Goal: Task Accomplishment & Management: Complete application form

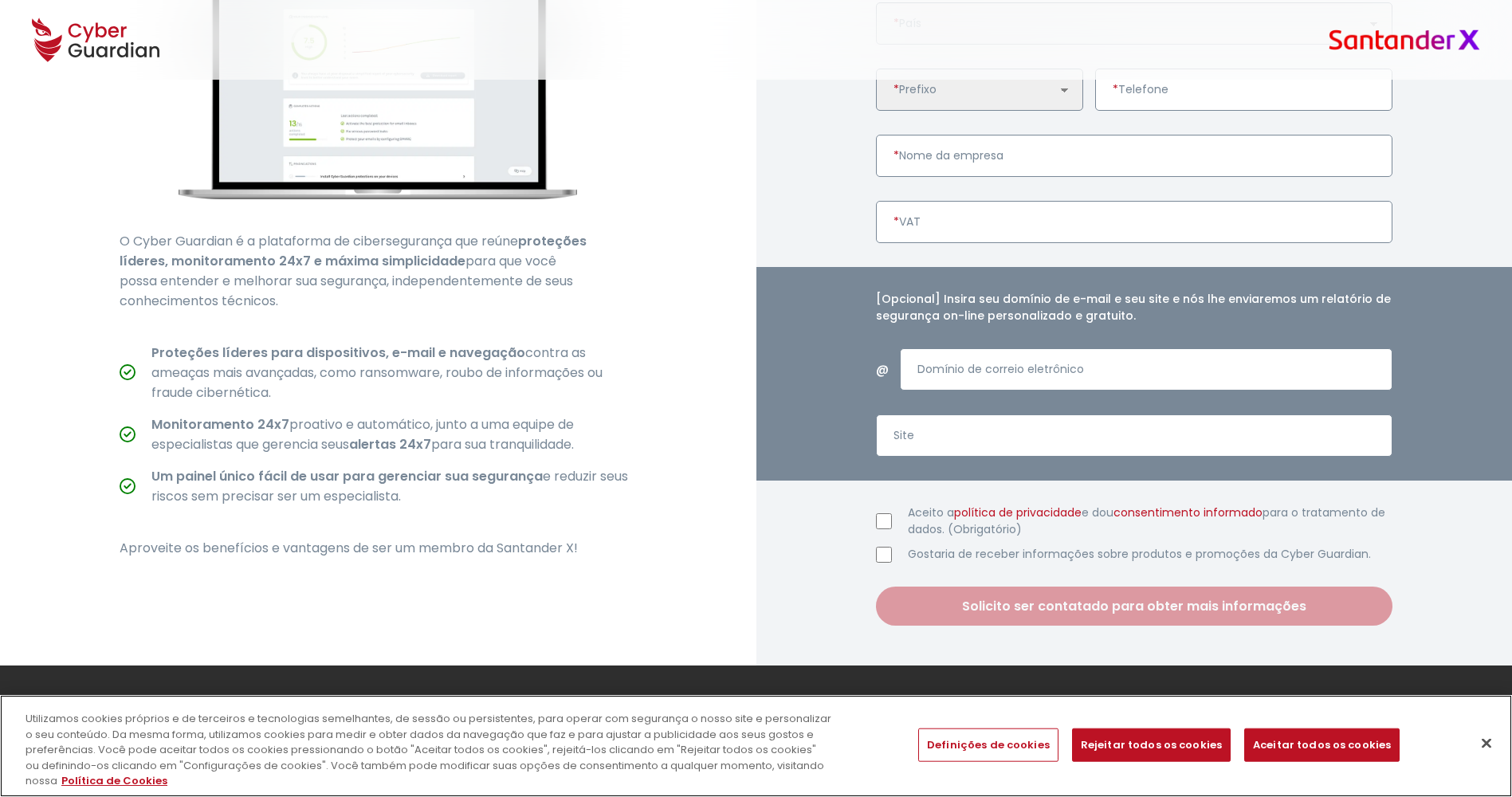
scroll to position [481, 0]
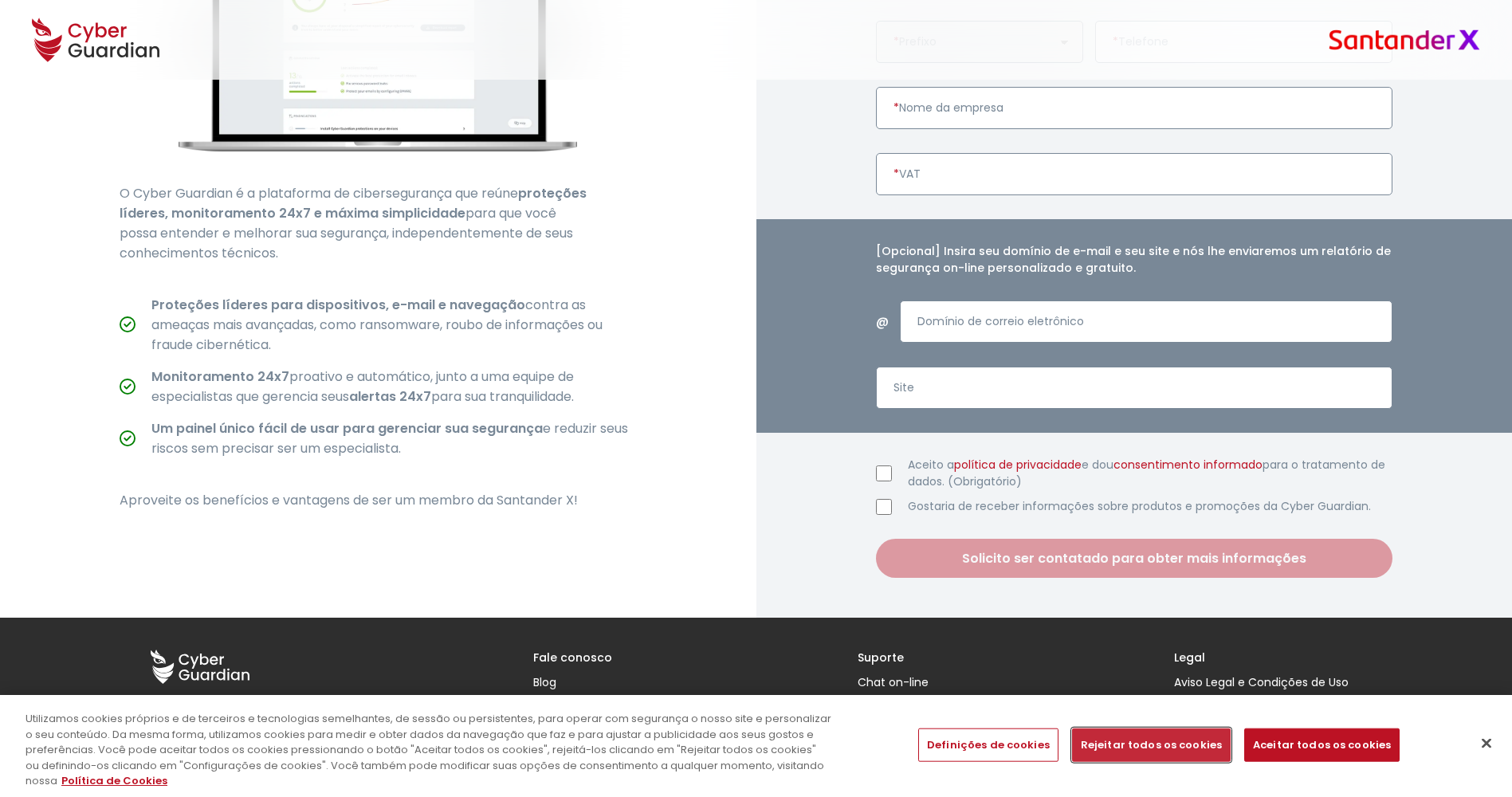
click at [1211, 745] on button "Rejeitar todos os cookies" at bounding box center [1151, 744] width 159 height 33
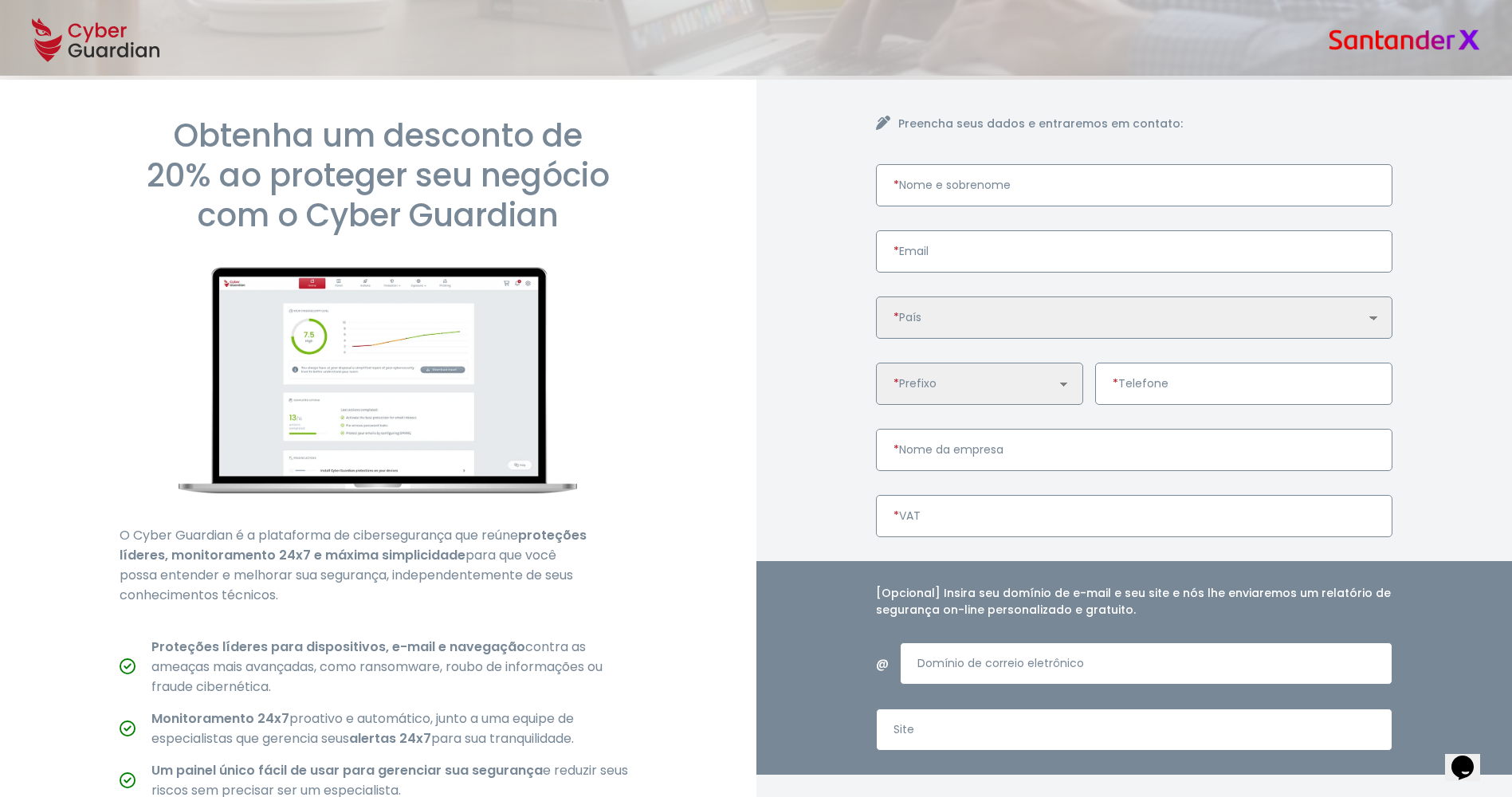
scroll to position [83, 0]
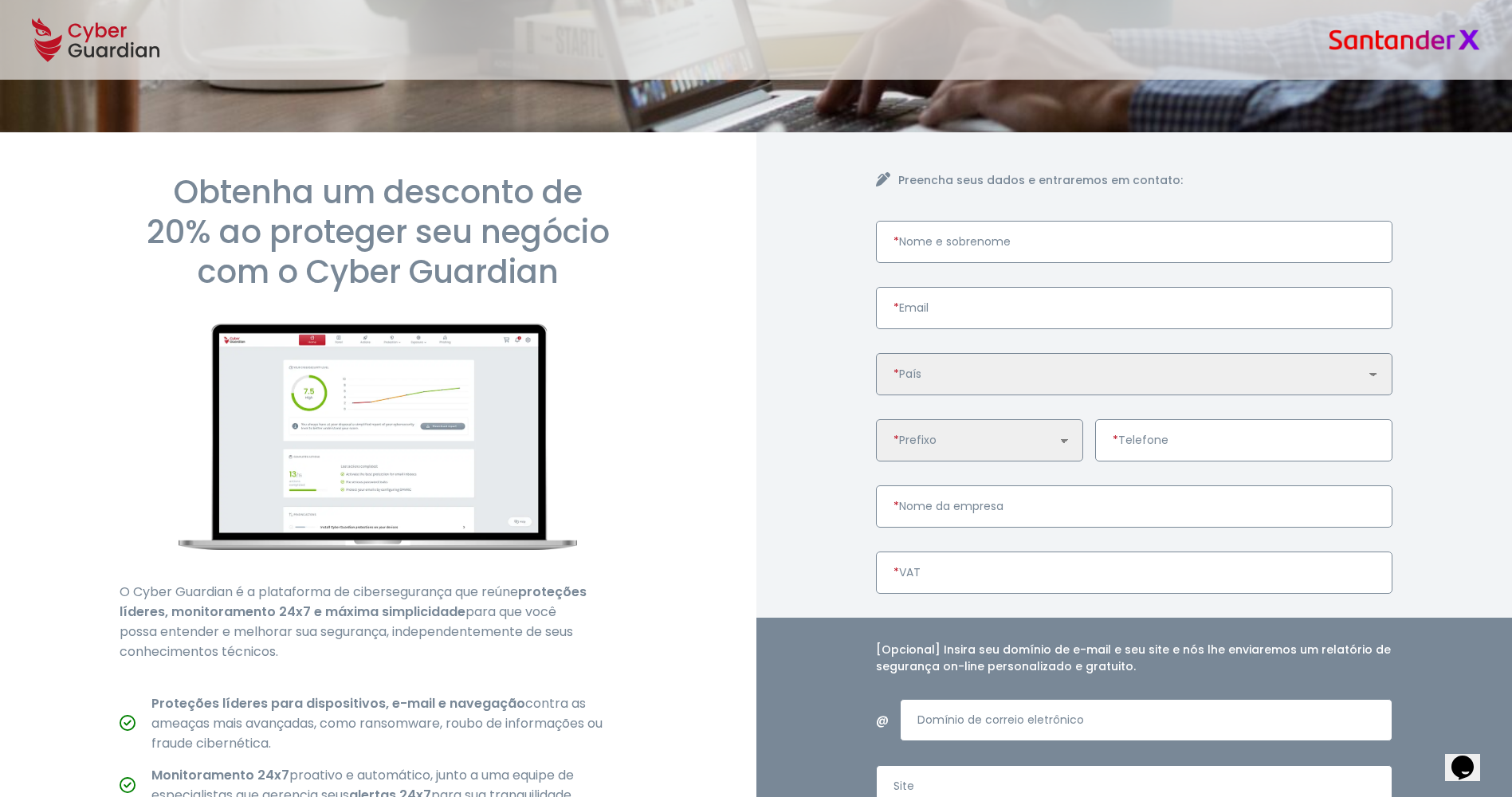
click at [979, 243] on input "* Nome e sobrenome" at bounding box center [1135, 241] width 518 height 42
type input "[PERSON_NAME]"
type input "[EMAIL_ADDRESS][DOMAIN_NAME]"
select select "BR"
type input "31999894760"
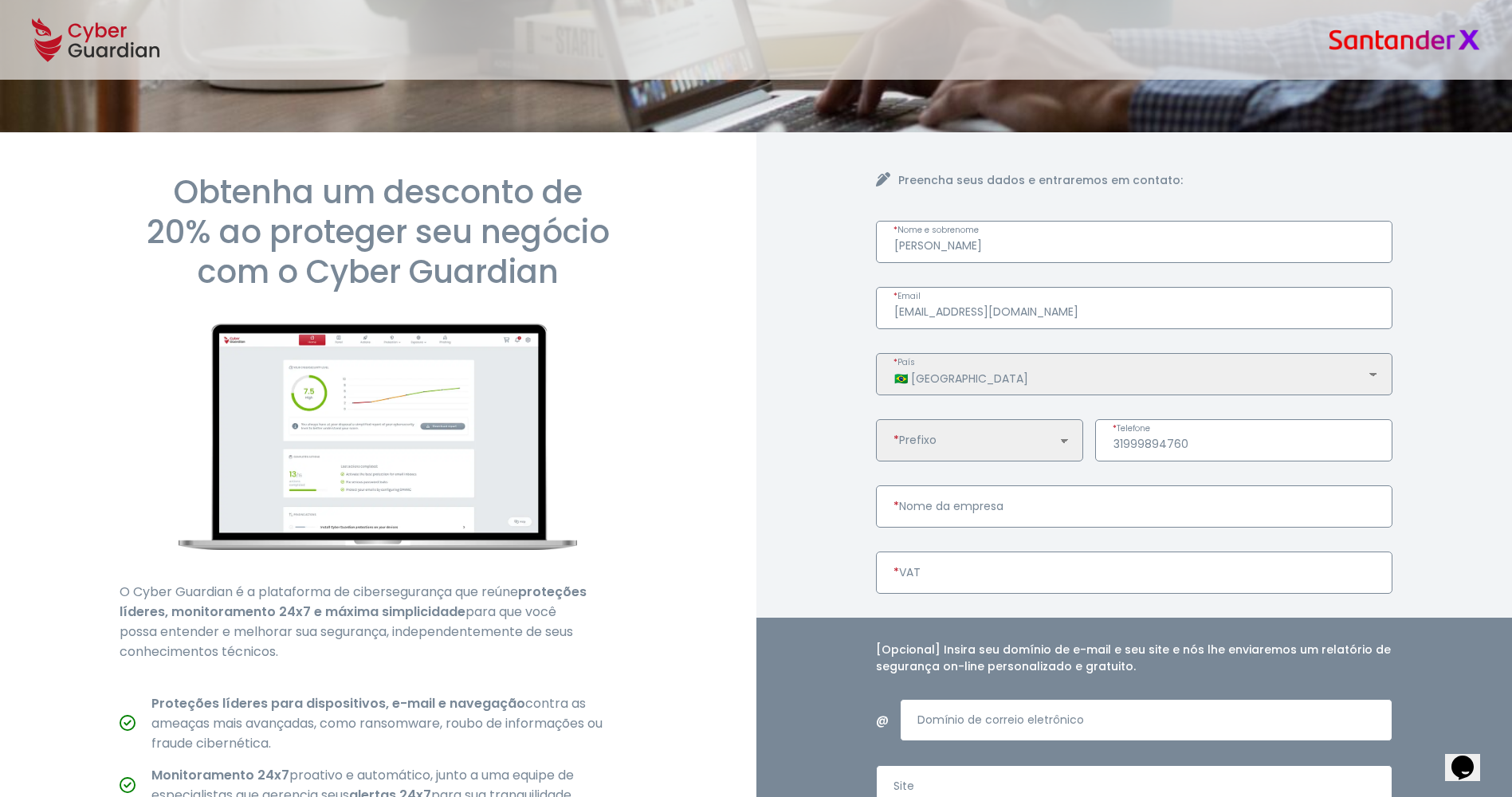
select select "BR"
click at [966, 512] on input "* Nome da empresa" at bounding box center [1135, 506] width 518 height 42
type input "nexti"
click at [984, 556] on input "* VAT" at bounding box center [1135, 572] width 518 height 42
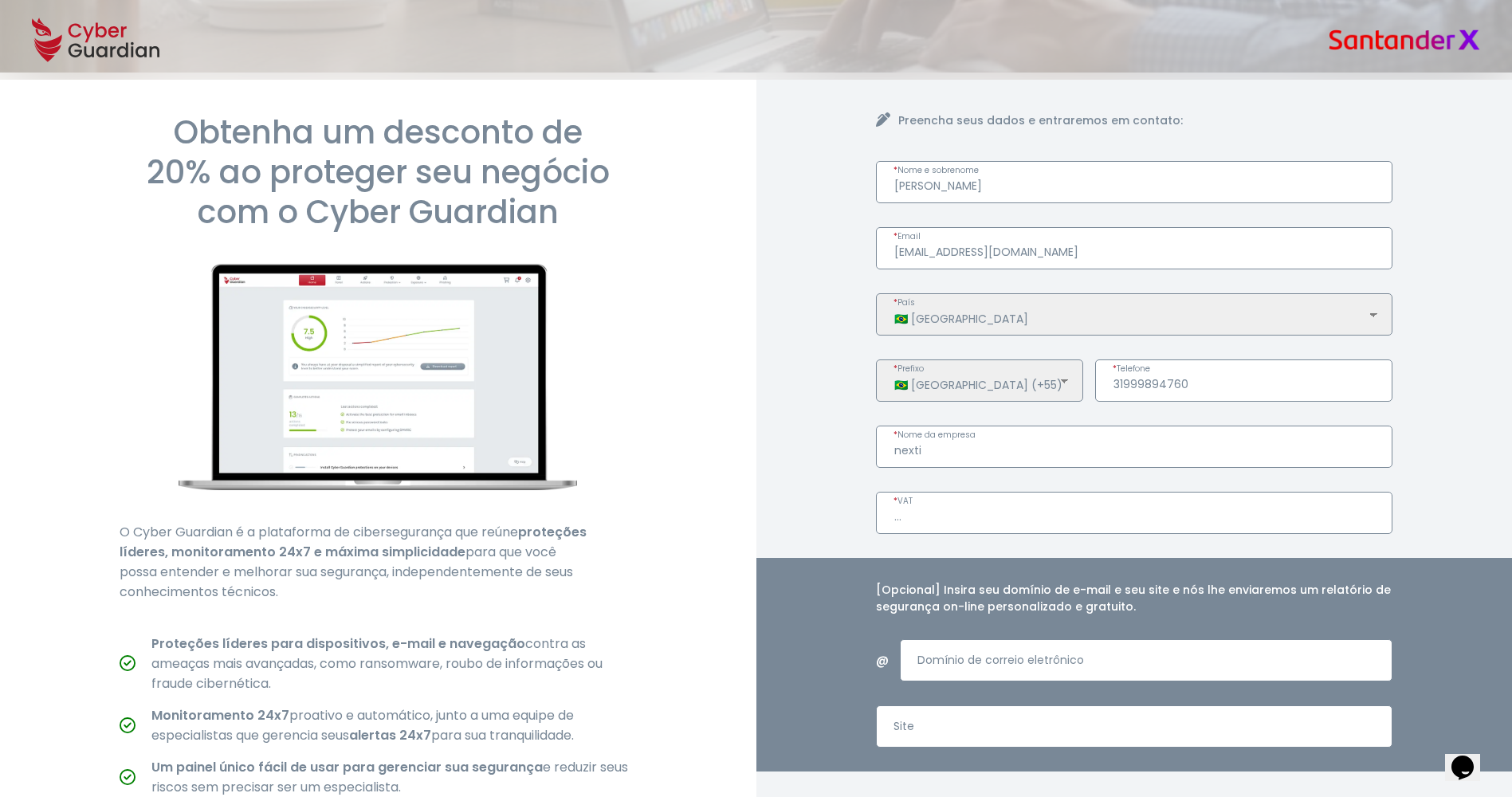
scroll to position [243, 0]
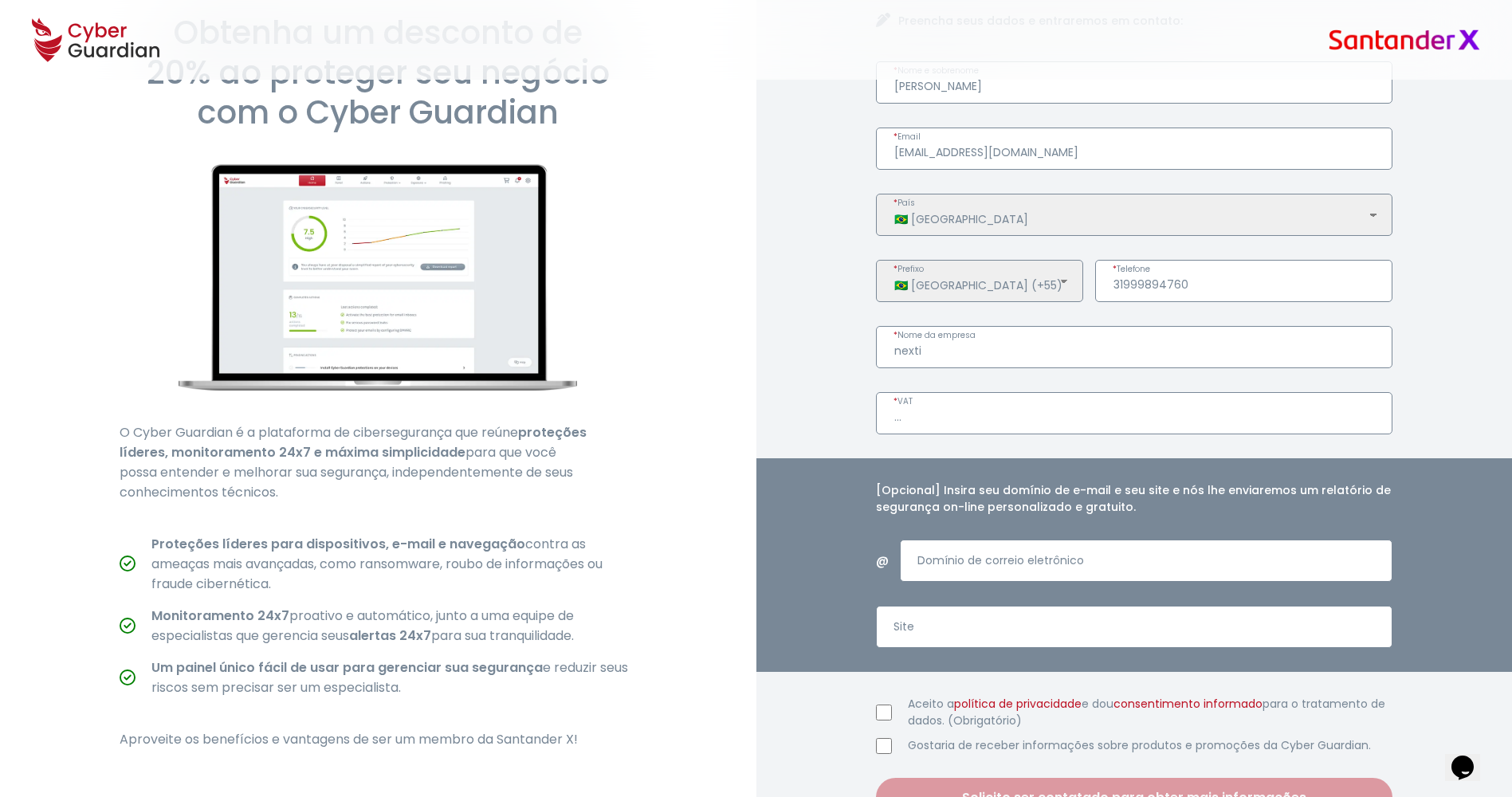
type input "..."
click at [988, 358] on input "nexti" at bounding box center [1135, 347] width 518 height 42
type input "..."
click at [811, 350] on div "Preencha seus dados e entraremos em contato: [PERSON_NAME] * Nome e sobrenome […" at bounding box center [1134, 415] width 756 height 884
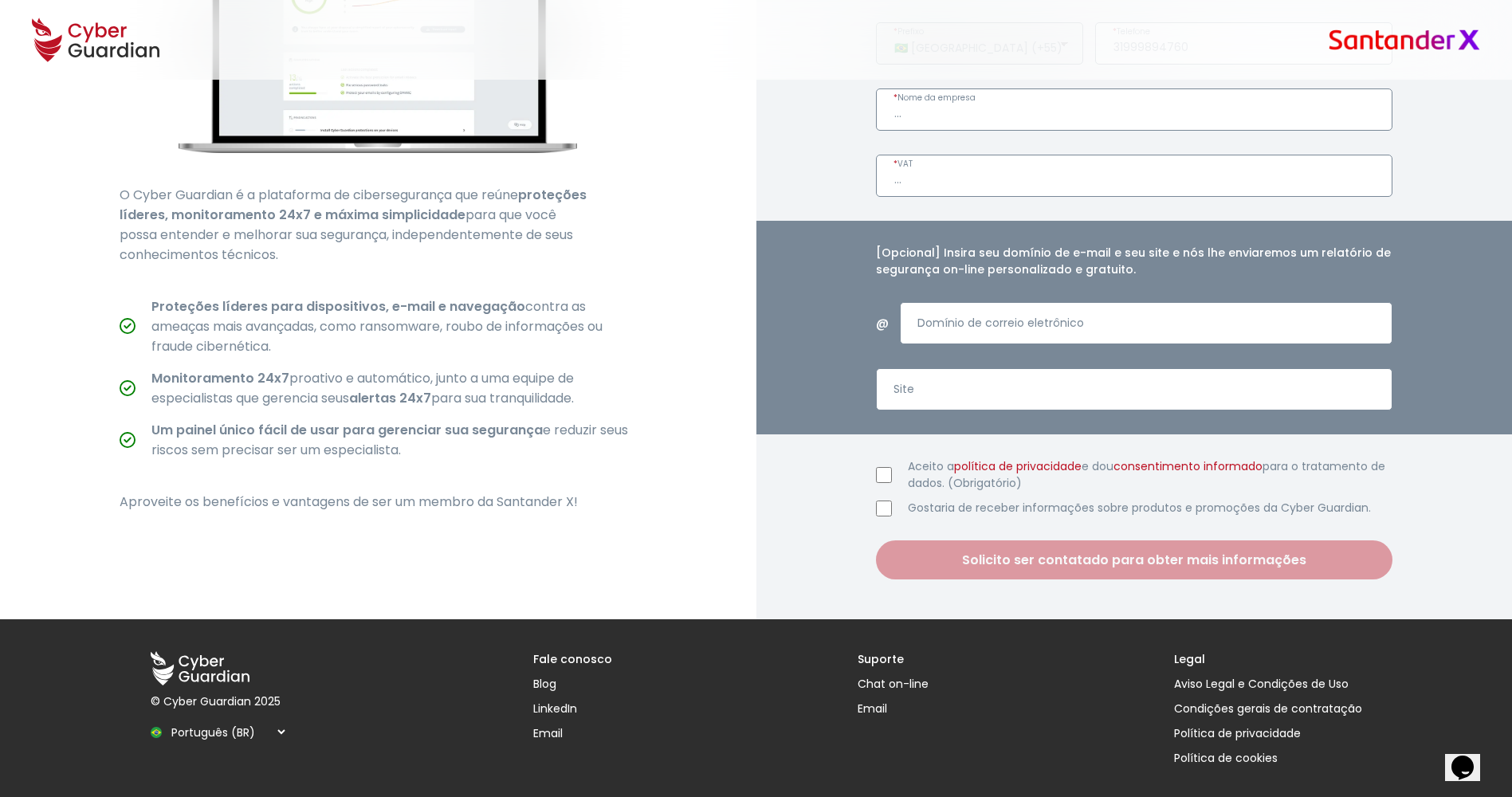
scroll to position [481, 0]
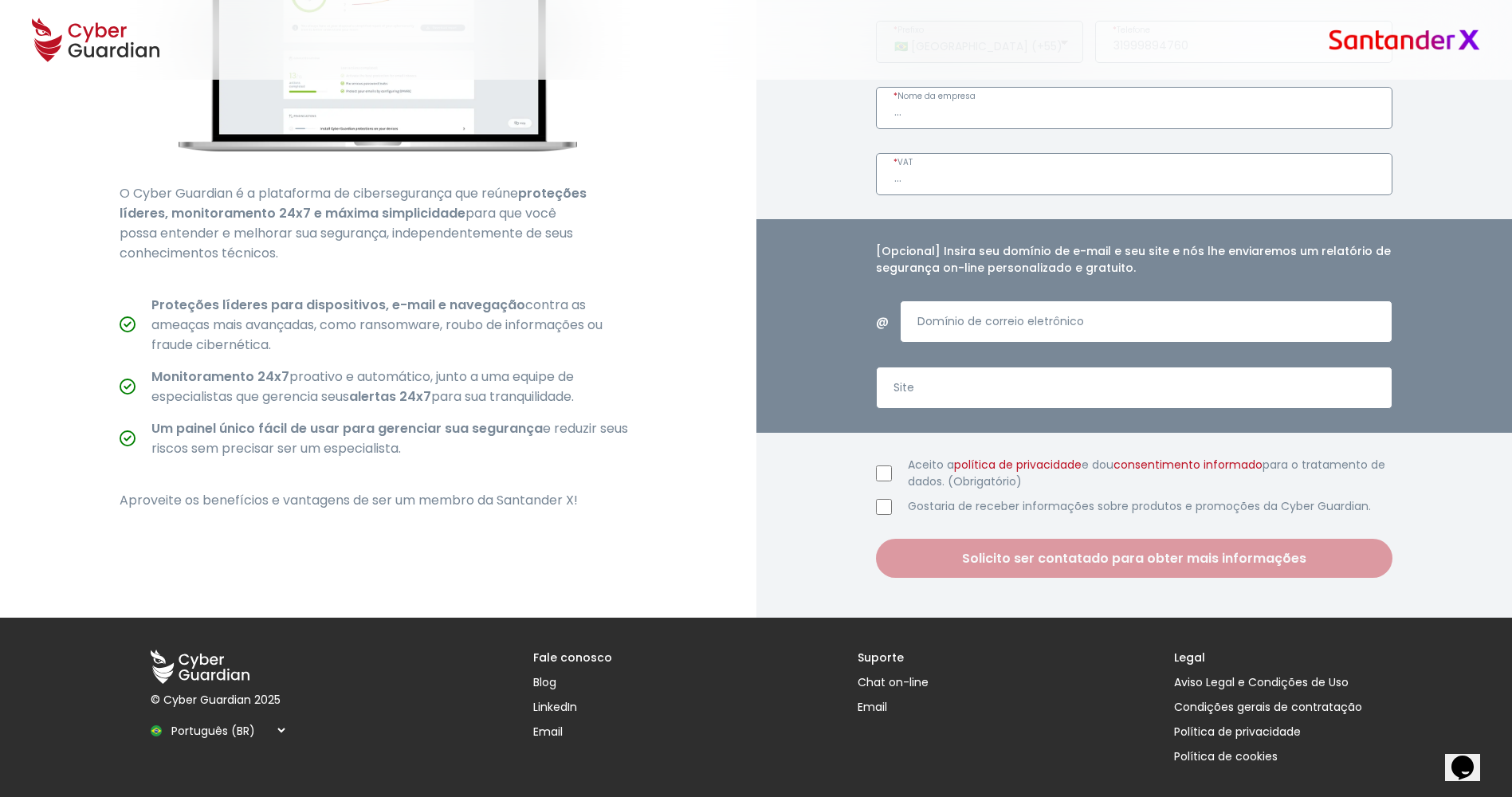
click at [890, 474] on input "Aceito a política de privacidade e dou consentimento informado para o tratament…" at bounding box center [884, 474] width 16 height 16
checkbox input "true"
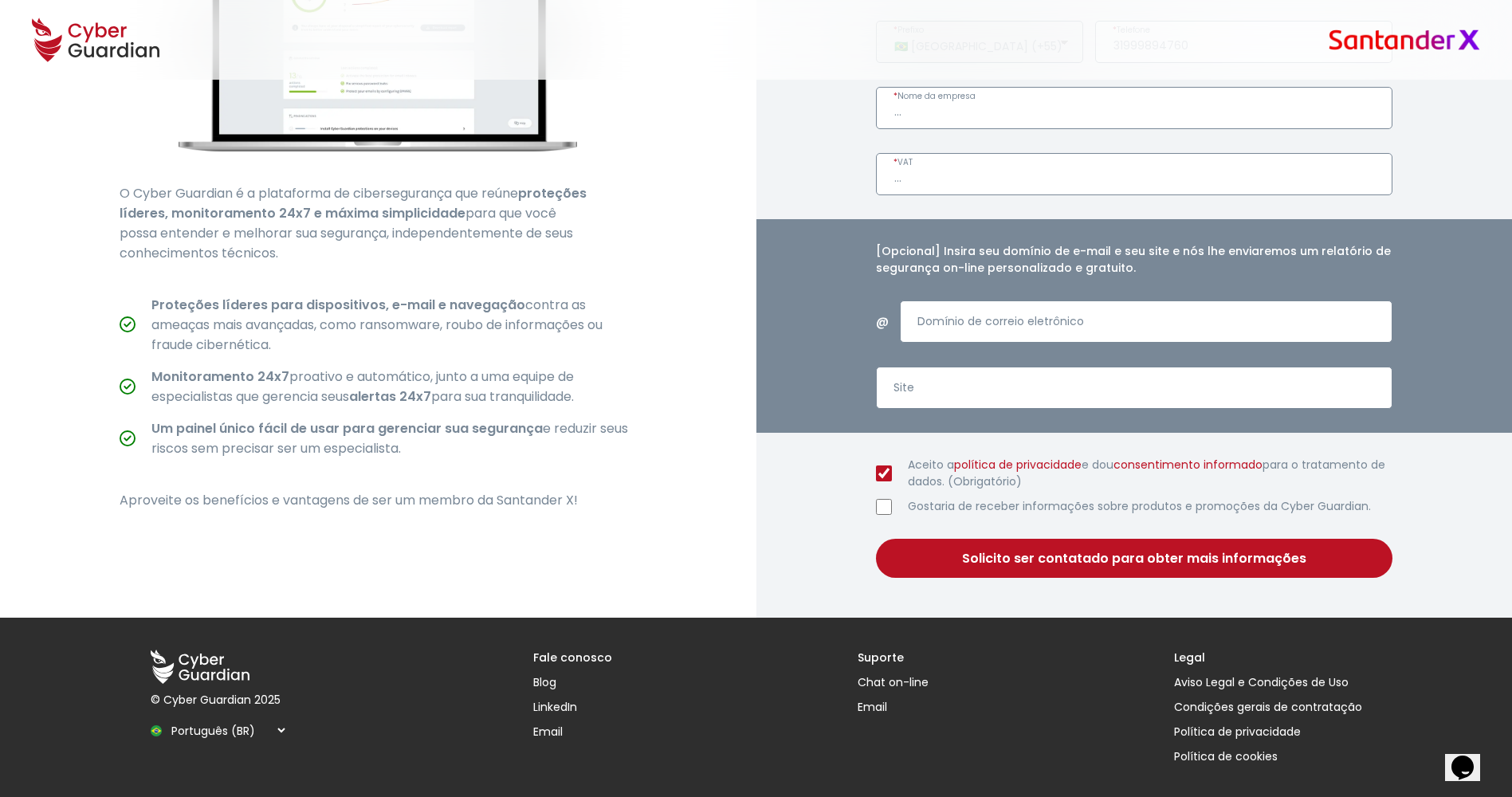
click at [1104, 561] on button "Solicito ser contatado para obter mais informações" at bounding box center [1135, 559] width 518 height 39
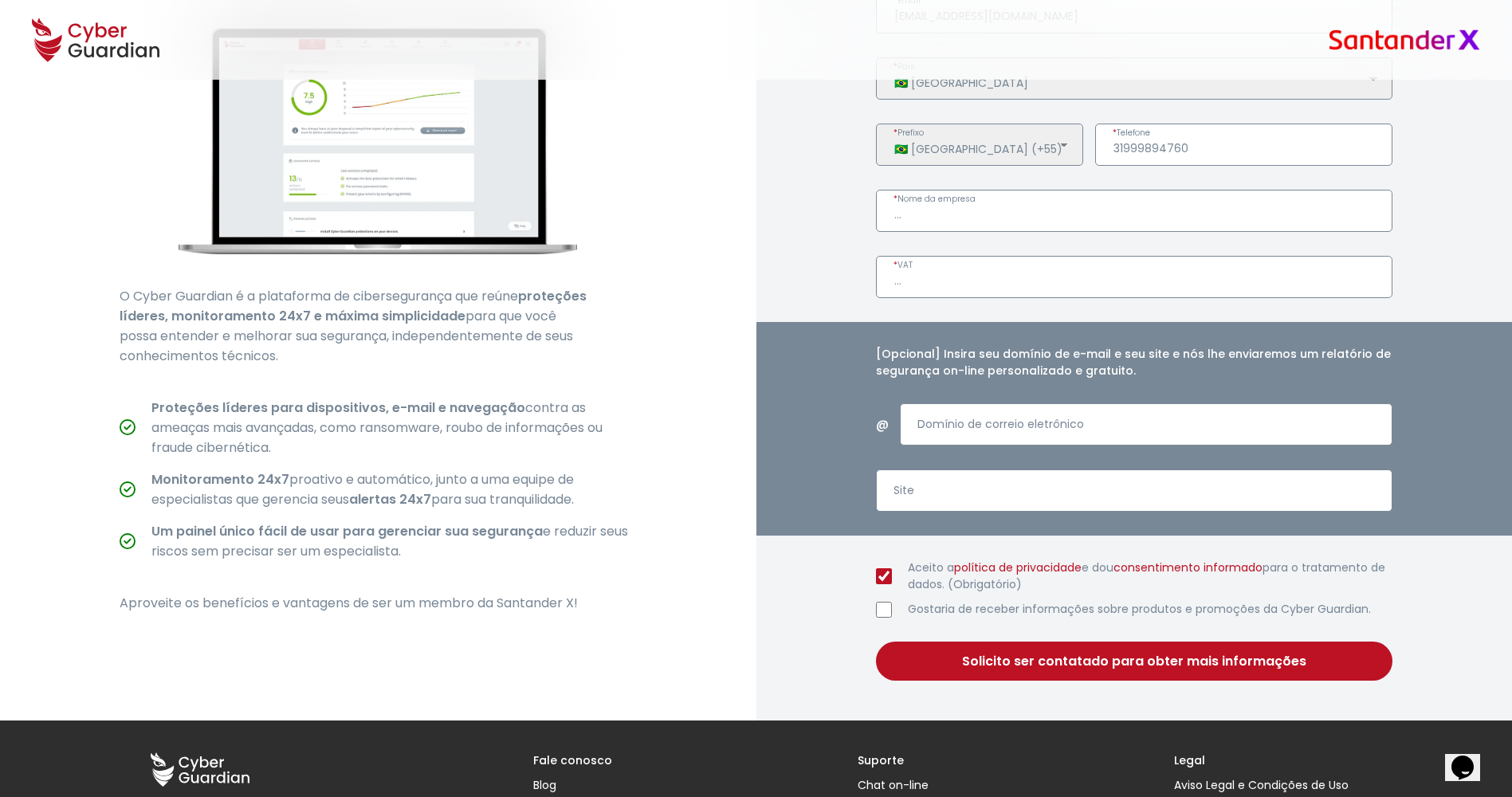
scroll to position [243, 0]
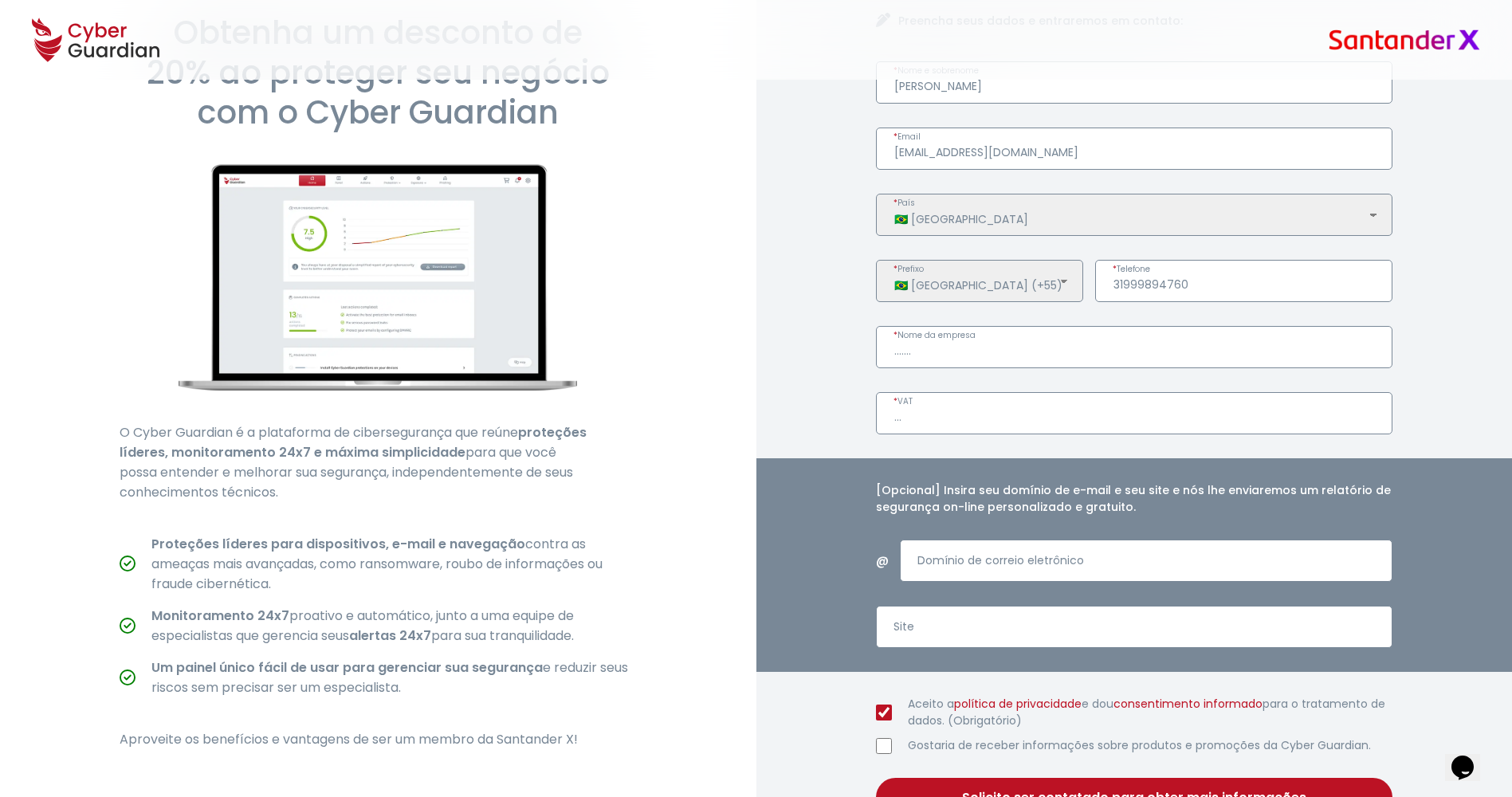
click at [797, 453] on div "Preencha seus dados e entraremos em contato: [PERSON_NAME] * Nome e sobrenome […" at bounding box center [1134, 415] width 756 height 884
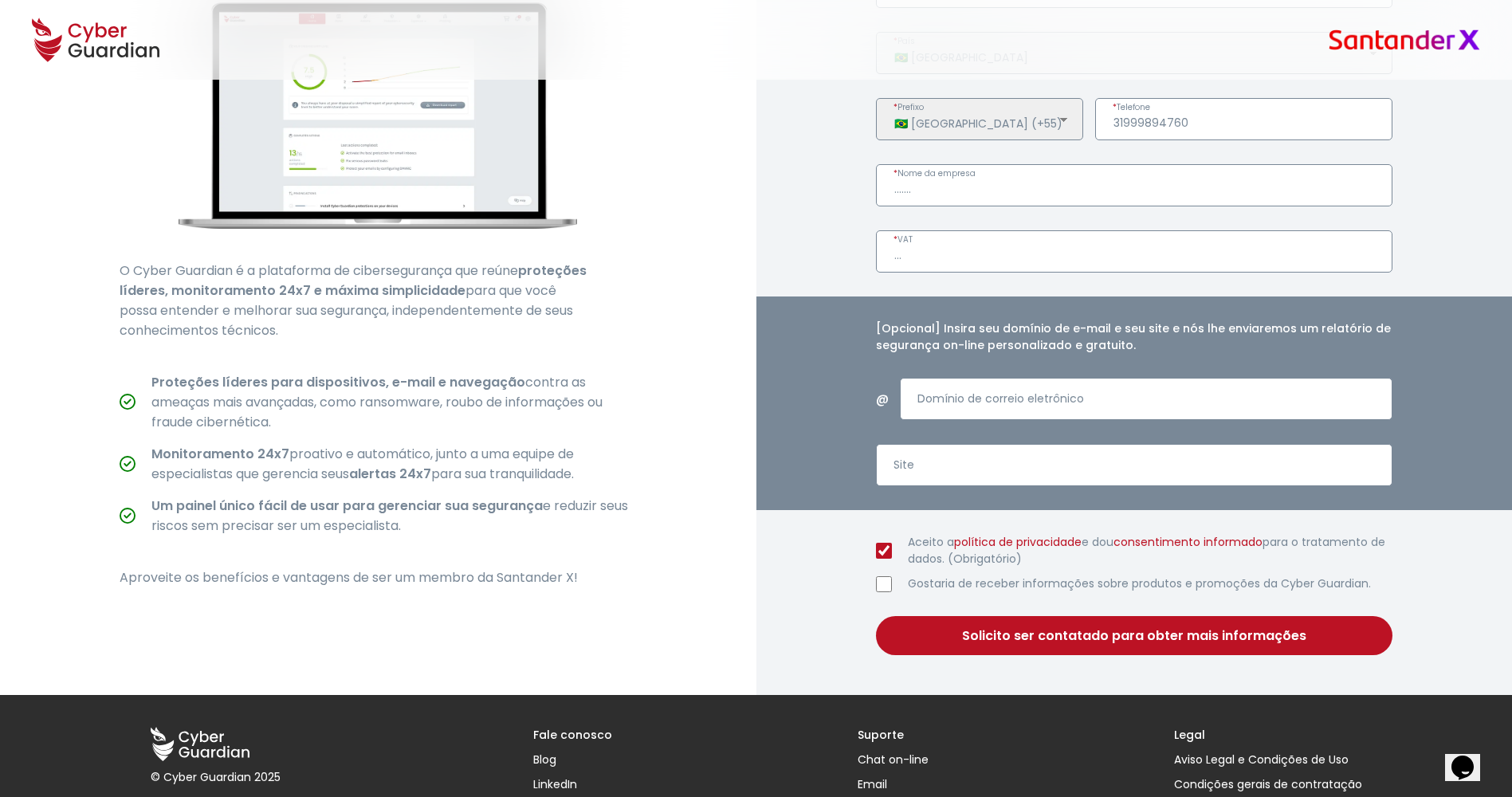
scroll to position [481, 0]
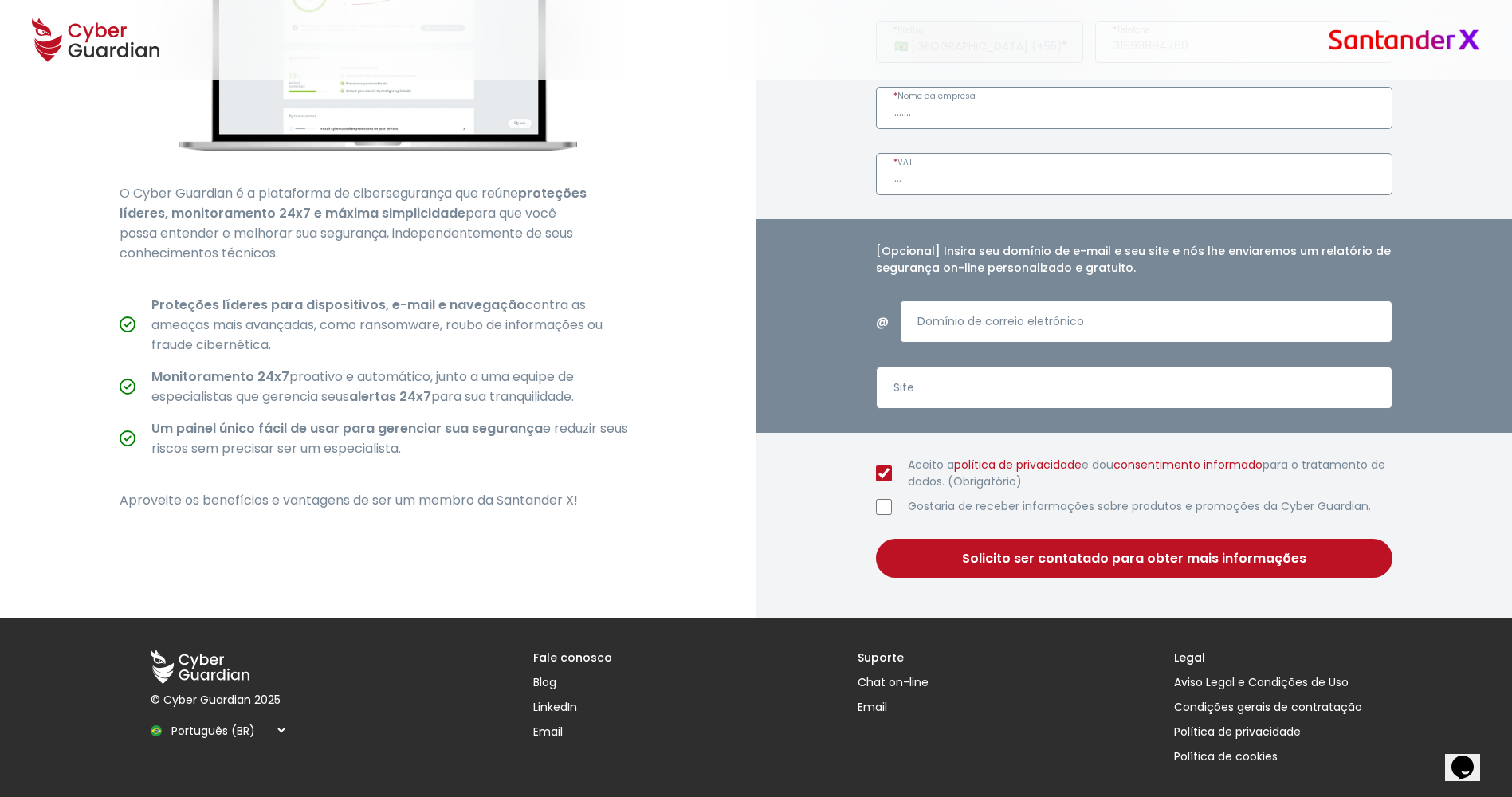
click at [1074, 550] on button "Solicito ser contatado para obter mais informações" at bounding box center [1135, 559] width 518 height 39
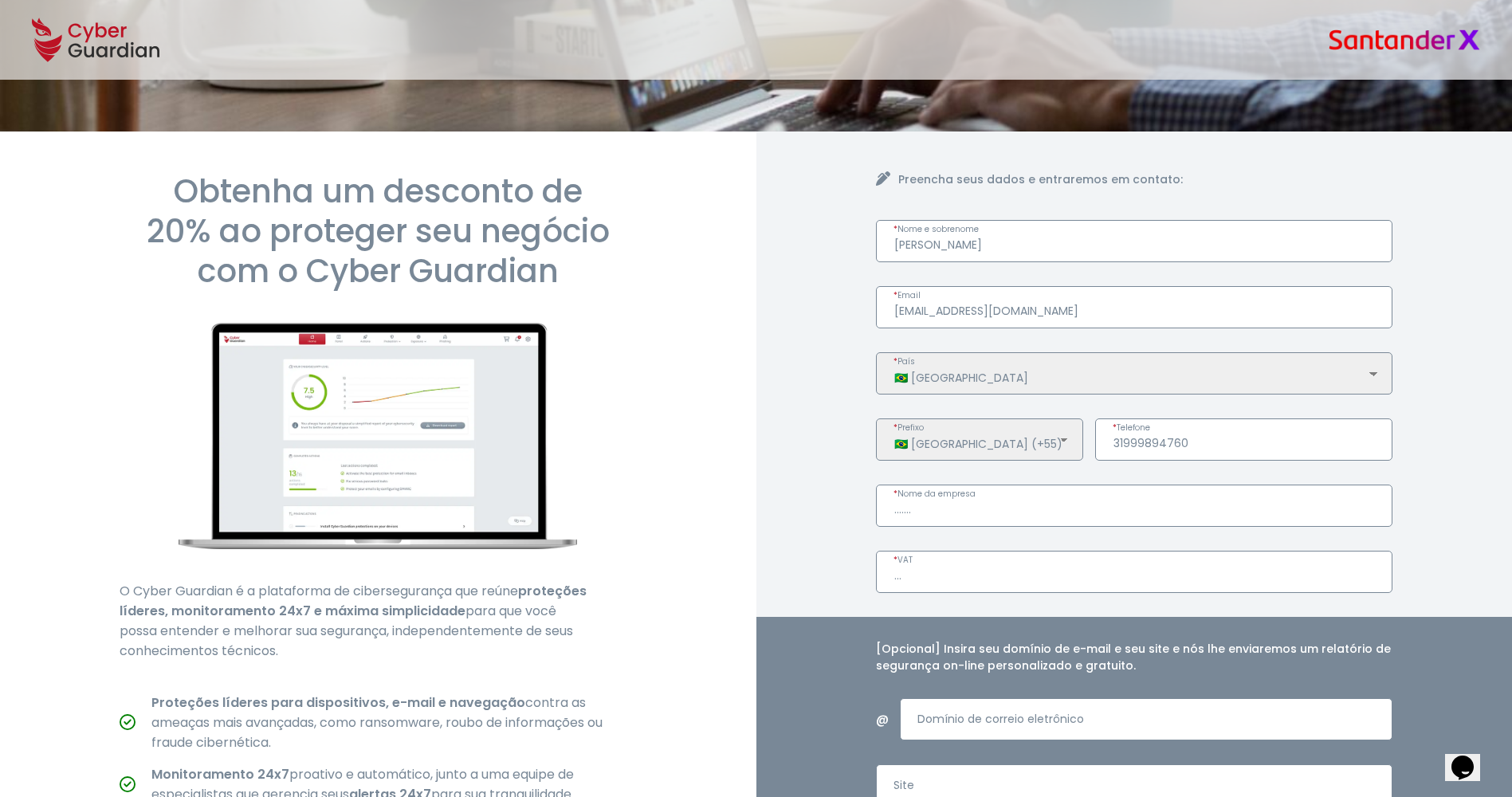
scroll to position [83, 0]
click at [908, 509] on input "......." at bounding box center [1135, 506] width 518 height 42
click at [909, 509] on input "......." at bounding box center [1135, 506] width 518 height 42
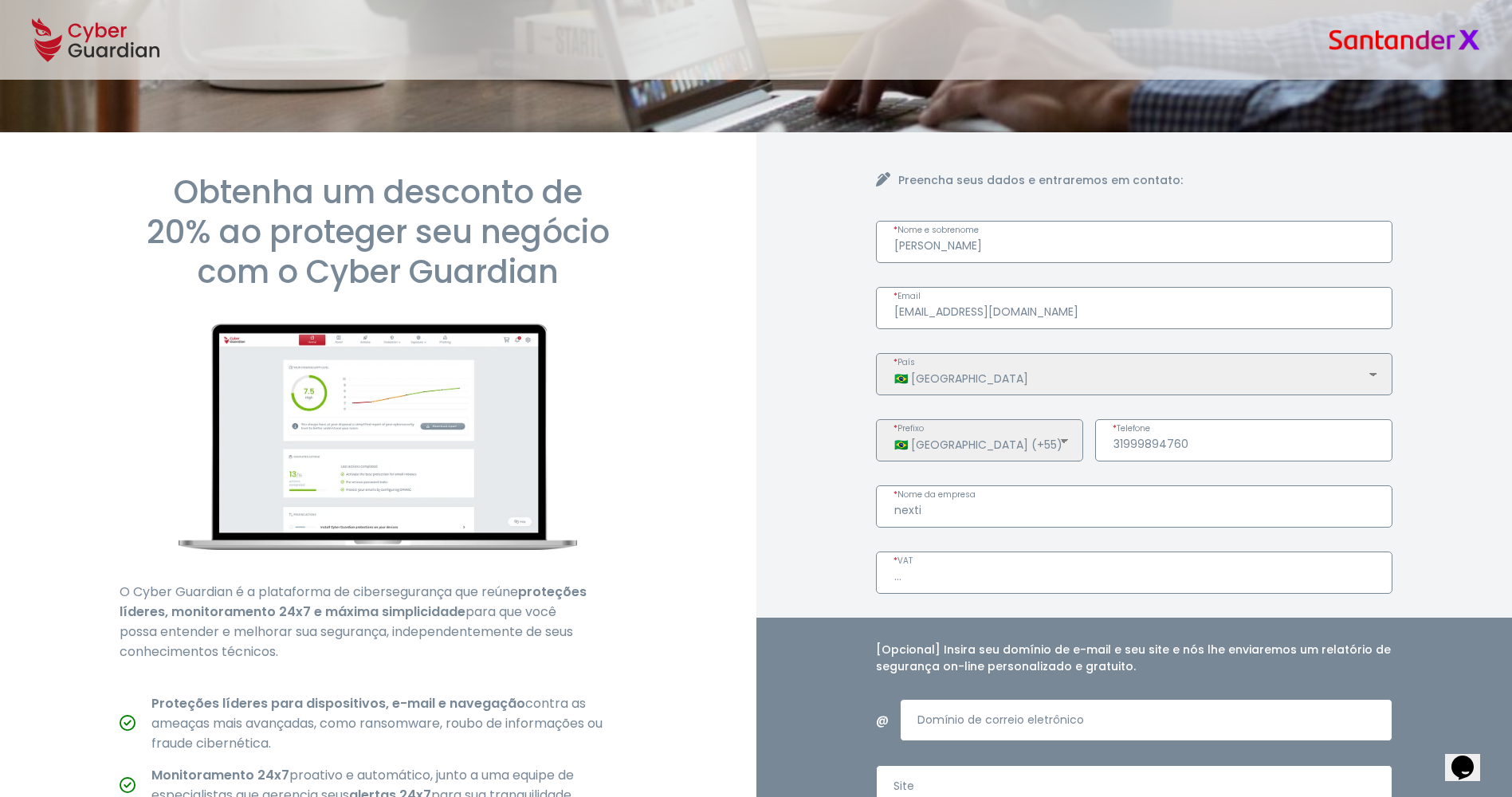
type input "nexti"
click at [821, 461] on div "Preencha seus dados e entraremos em contato: [PERSON_NAME] * Nome e sobrenome […" at bounding box center [1134, 574] width 756 height 884
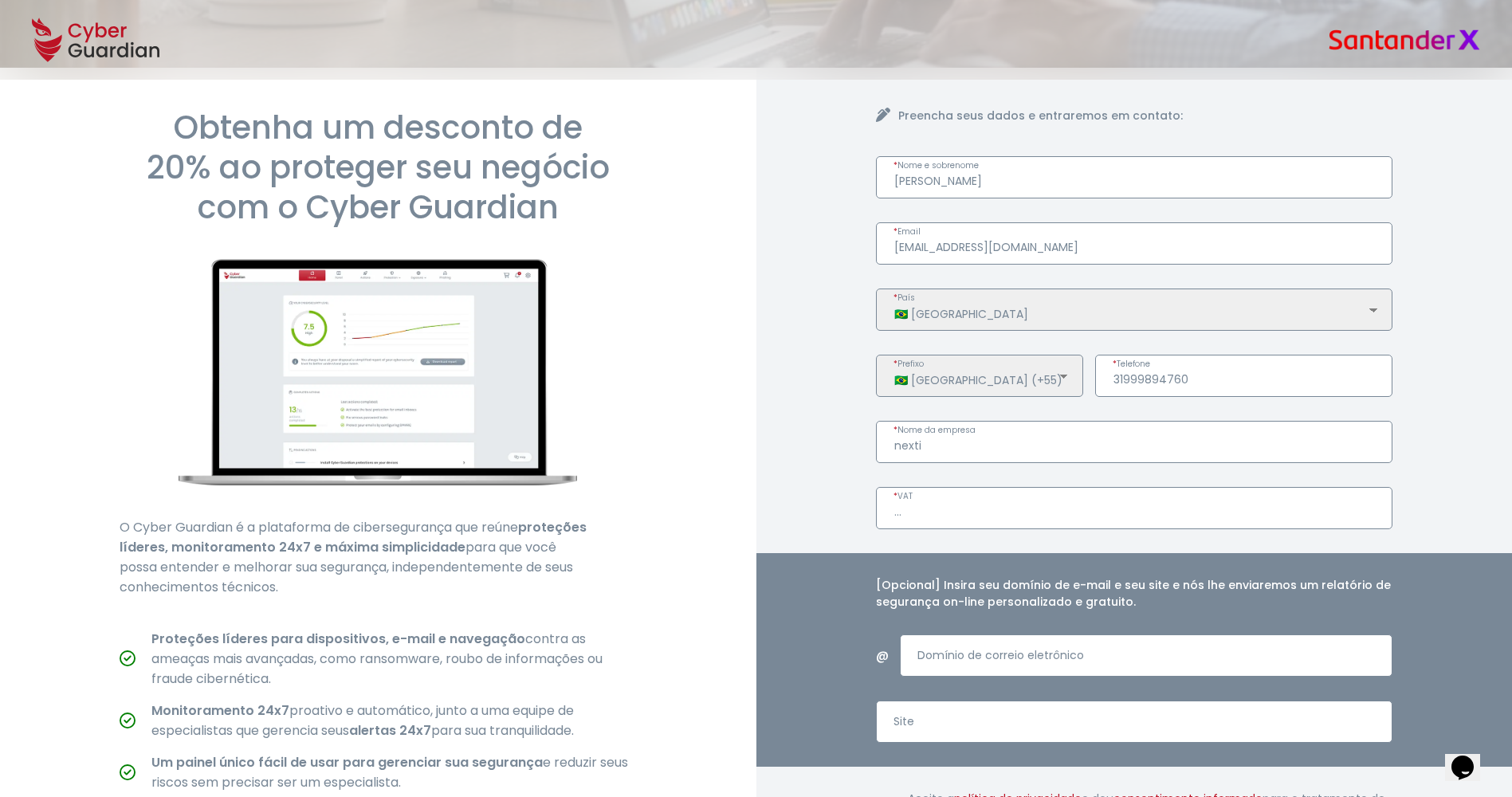
scroll to position [321, 0]
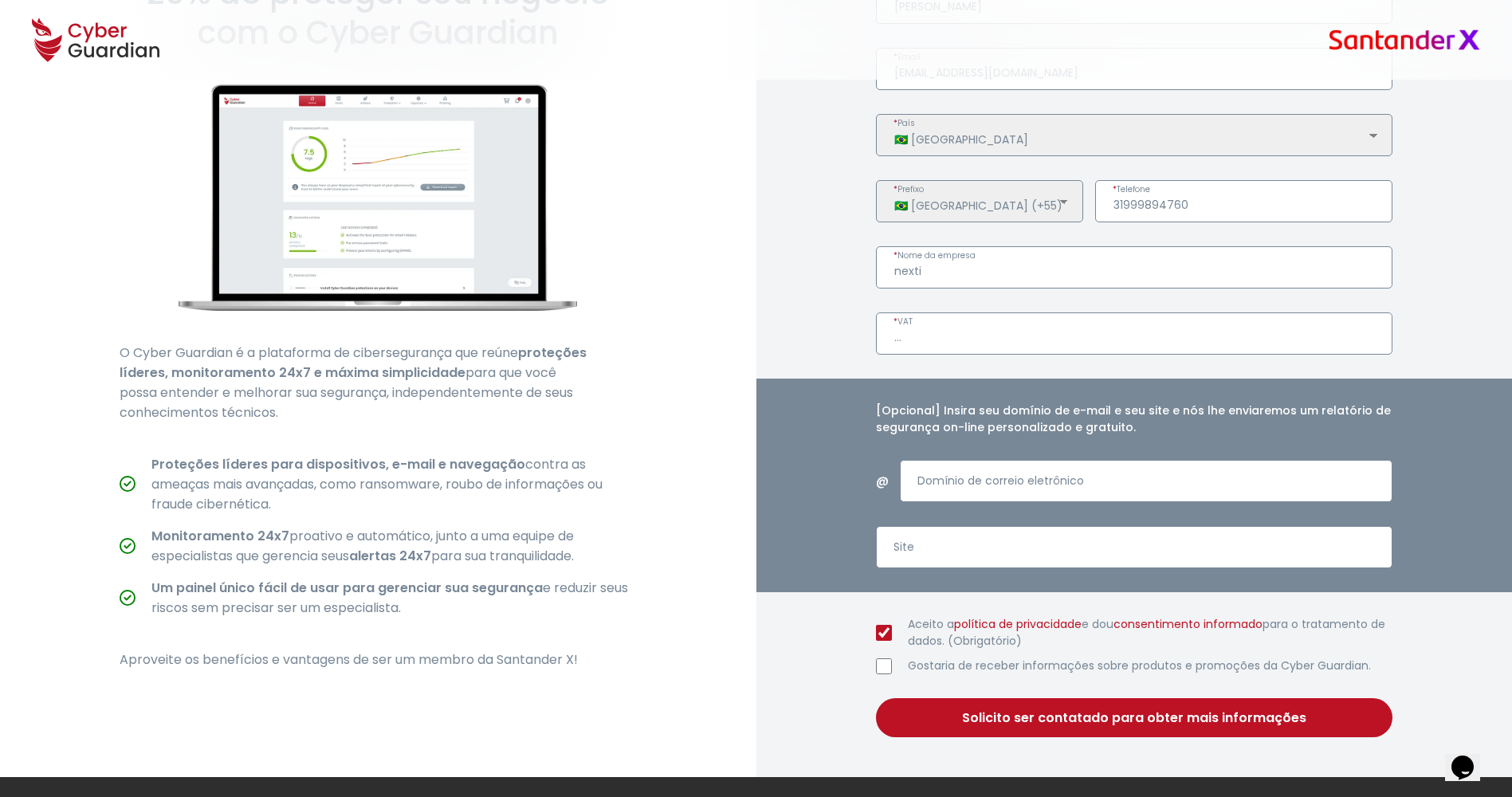
click at [981, 701] on button "Solicito ser contatado para obter mais informações" at bounding box center [1135, 717] width 518 height 39
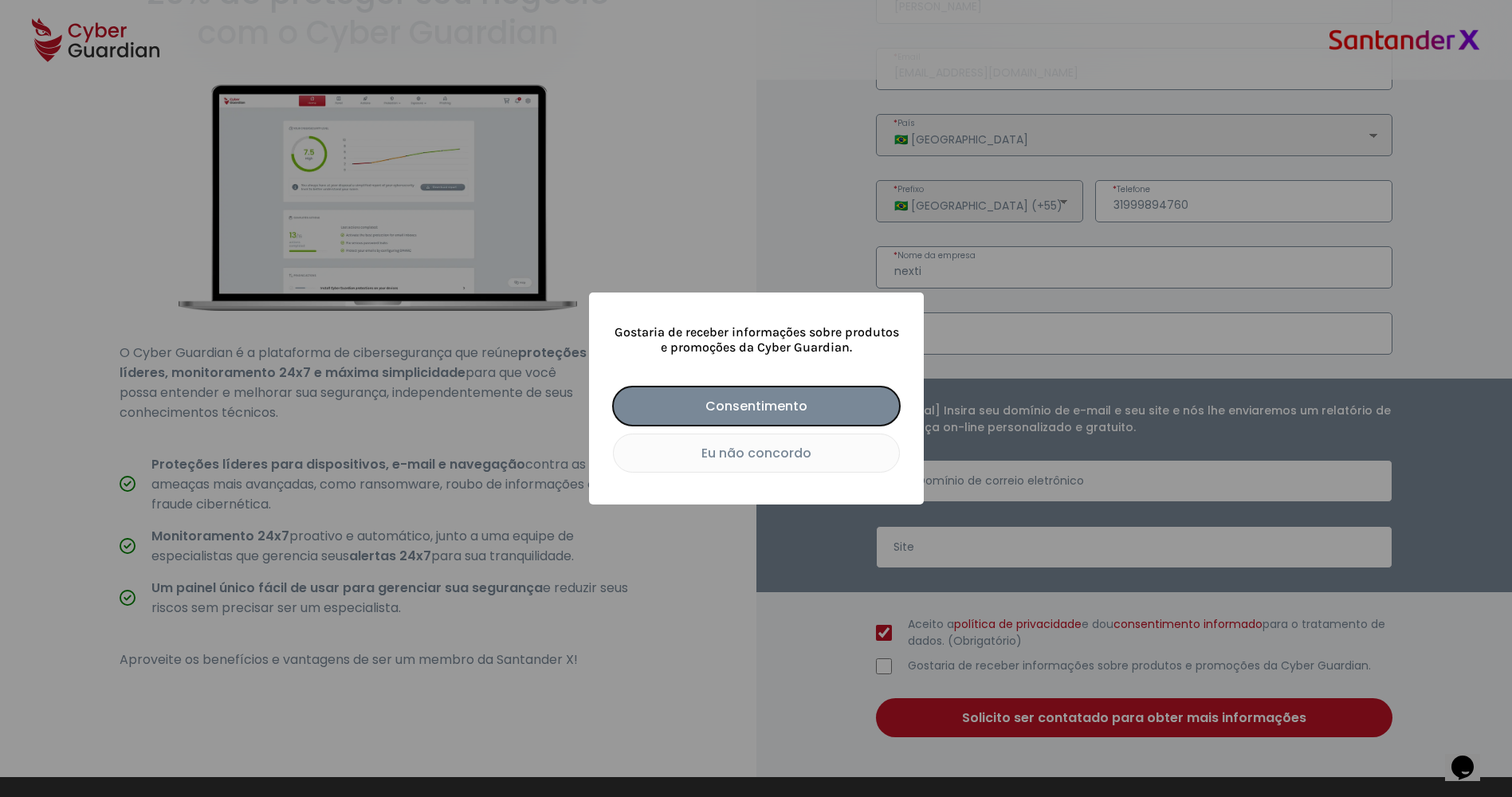
click at [759, 387] on button "Consentimento" at bounding box center [756, 407] width 287 height 39
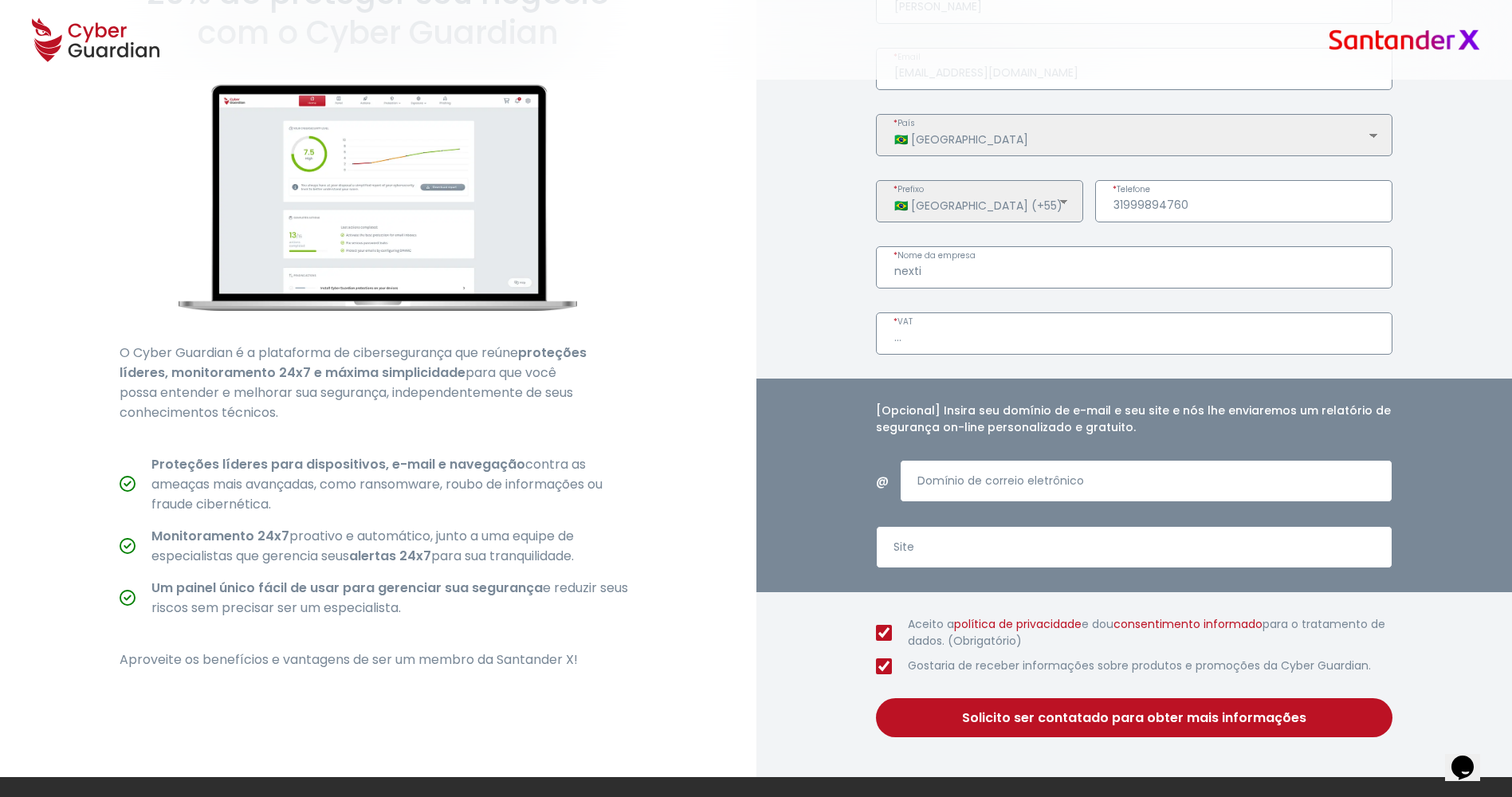
checkbox input "true"
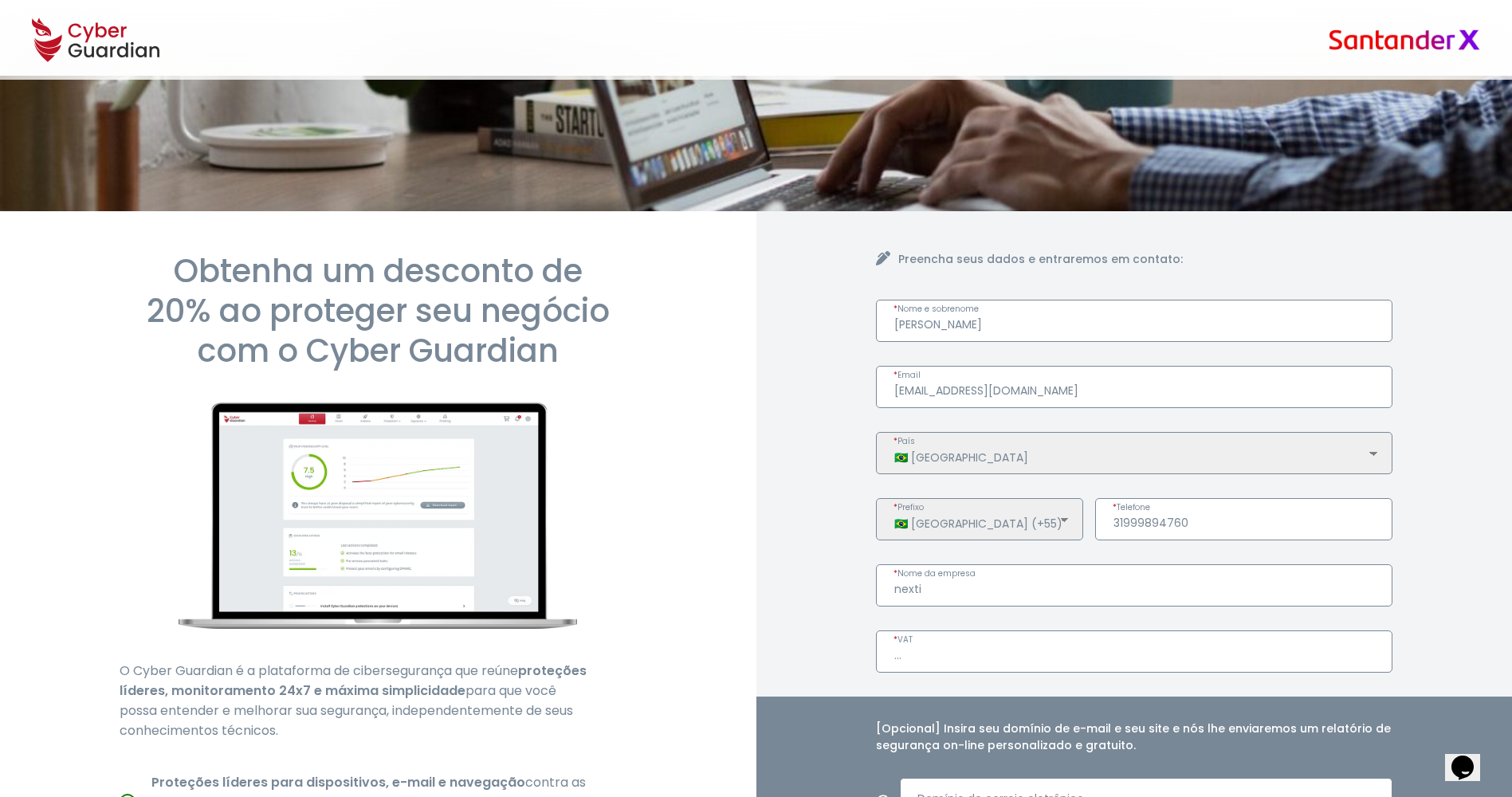
scroll to position [4, 0]
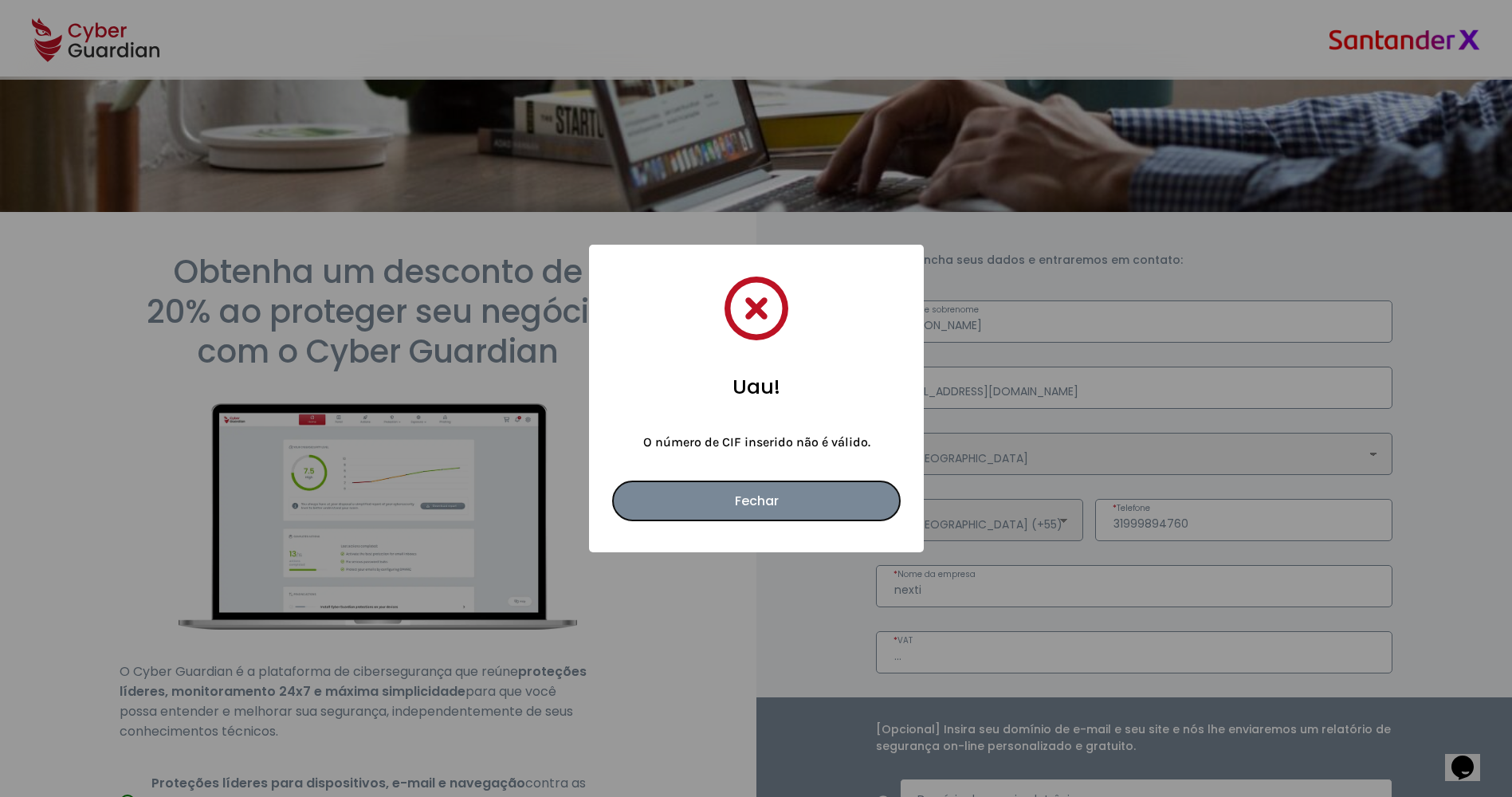
click at [747, 500] on button "Fechar" at bounding box center [756, 501] width 287 height 39
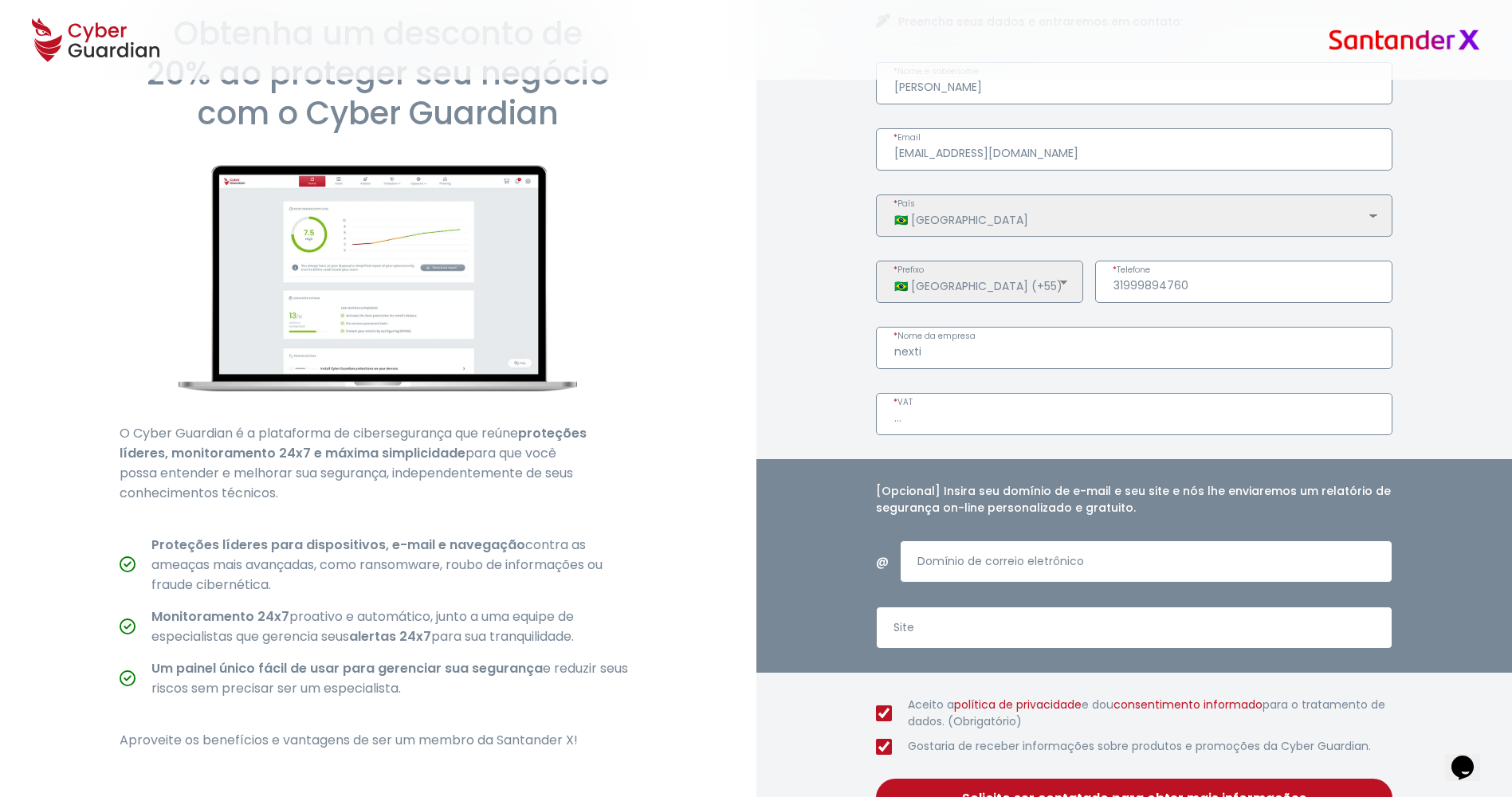
scroll to position [321, 0]
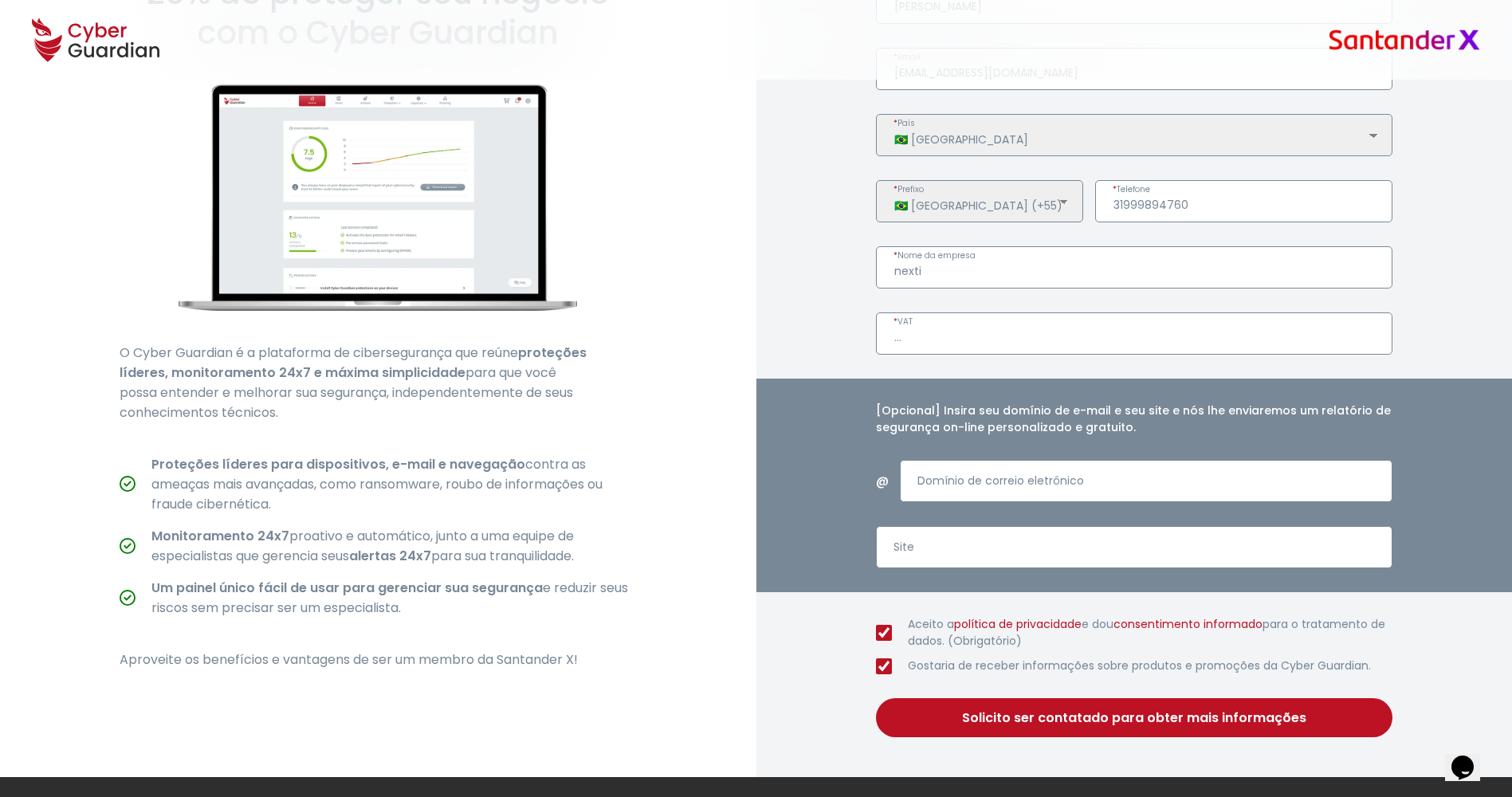
click at [846, 358] on div "Preencha seus dados e entraremos em contato: [PERSON_NAME] * Nome e sobrenome […" at bounding box center [1134, 335] width 756 height 884
drag, startPoint x: 1035, startPoint y: 724, endPoint x: 967, endPoint y: 682, distance: 79.9
click at [1036, 724] on button "Solicito ser contatado para obter mais informações" at bounding box center [1135, 717] width 518 height 39
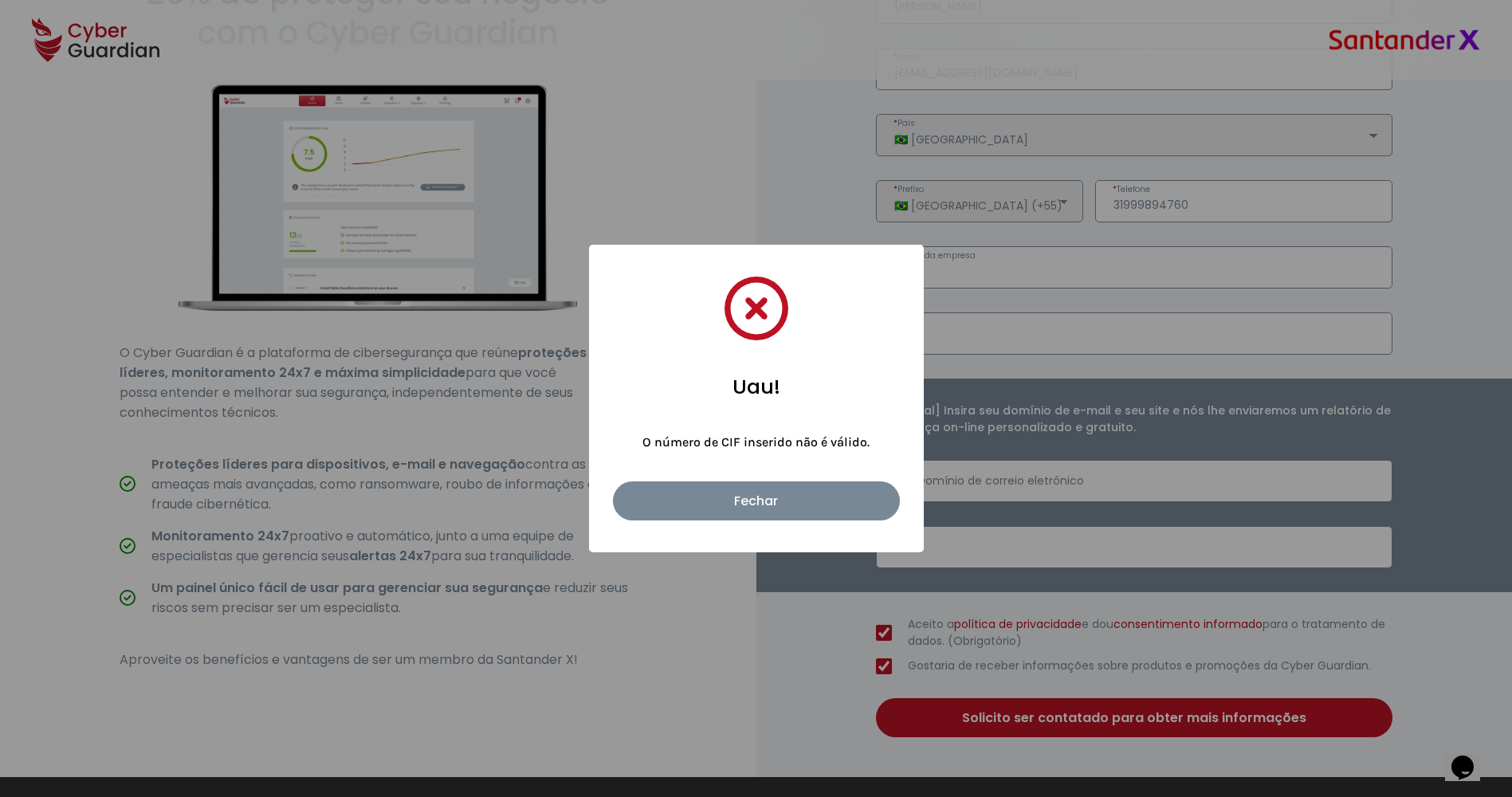
click at [742, 499] on button "Fechar" at bounding box center [756, 501] width 287 height 39
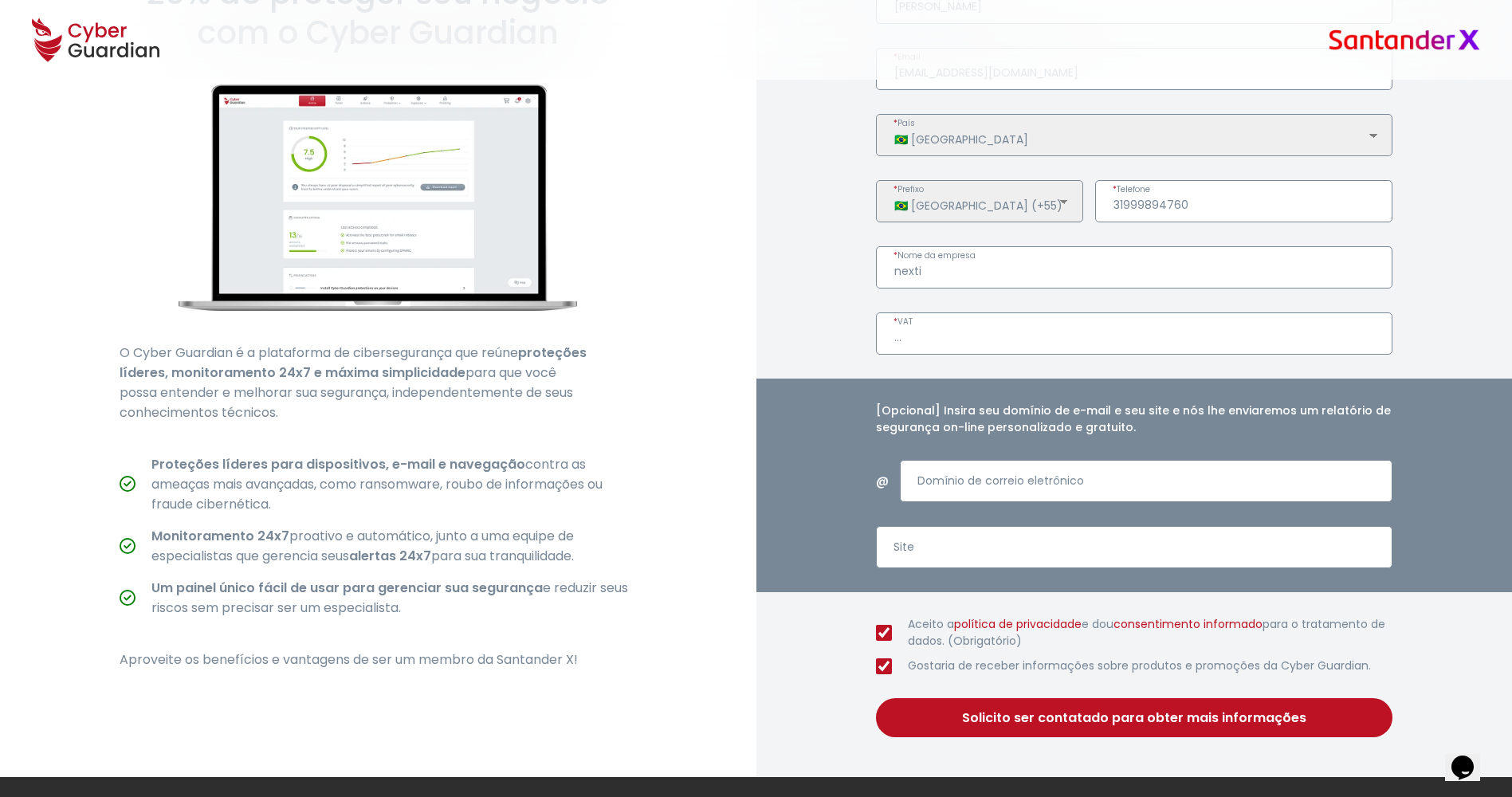
click at [898, 337] on input "..." at bounding box center [1135, 333] width 518 height 42
click at [910, 339] on input "..." at bounding box center [1135, 333] width 518 height 42
click at [862, 354] on div "Preencha seus dados e entraremos em contato: [PERSON_NAME] * Nome e sobrenome […" at bounding box center [1134, 335] width 756 height 884
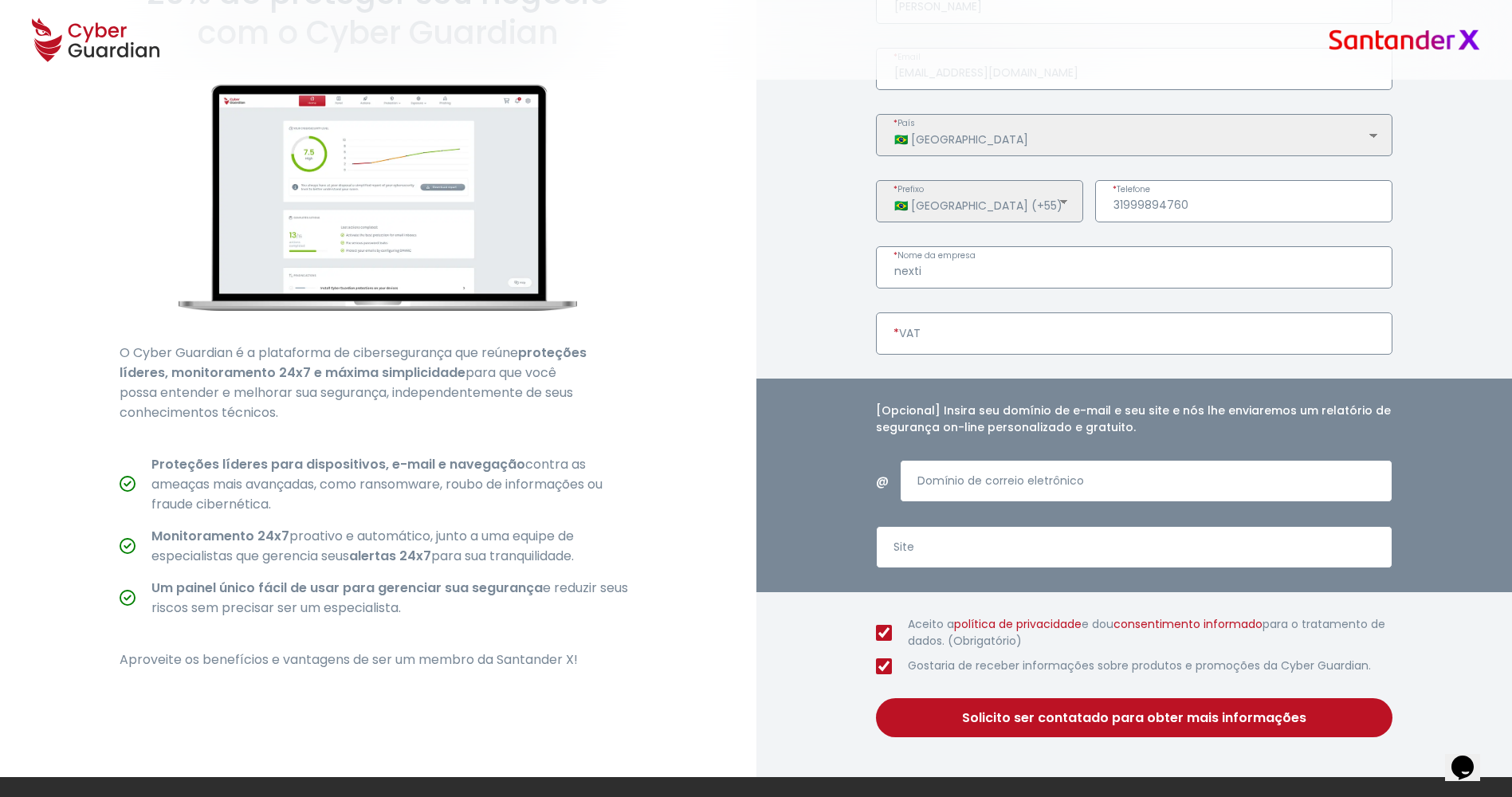
click at [894, 330] on input "* VAT" at bounding box center [1135, 333] width 518 height 42
type input "y"
type input "198498"
click at [1138, 719] on button "Solicito ser contatado para obter mais informações" at bounding box center [1135, 717] width 518 height 39
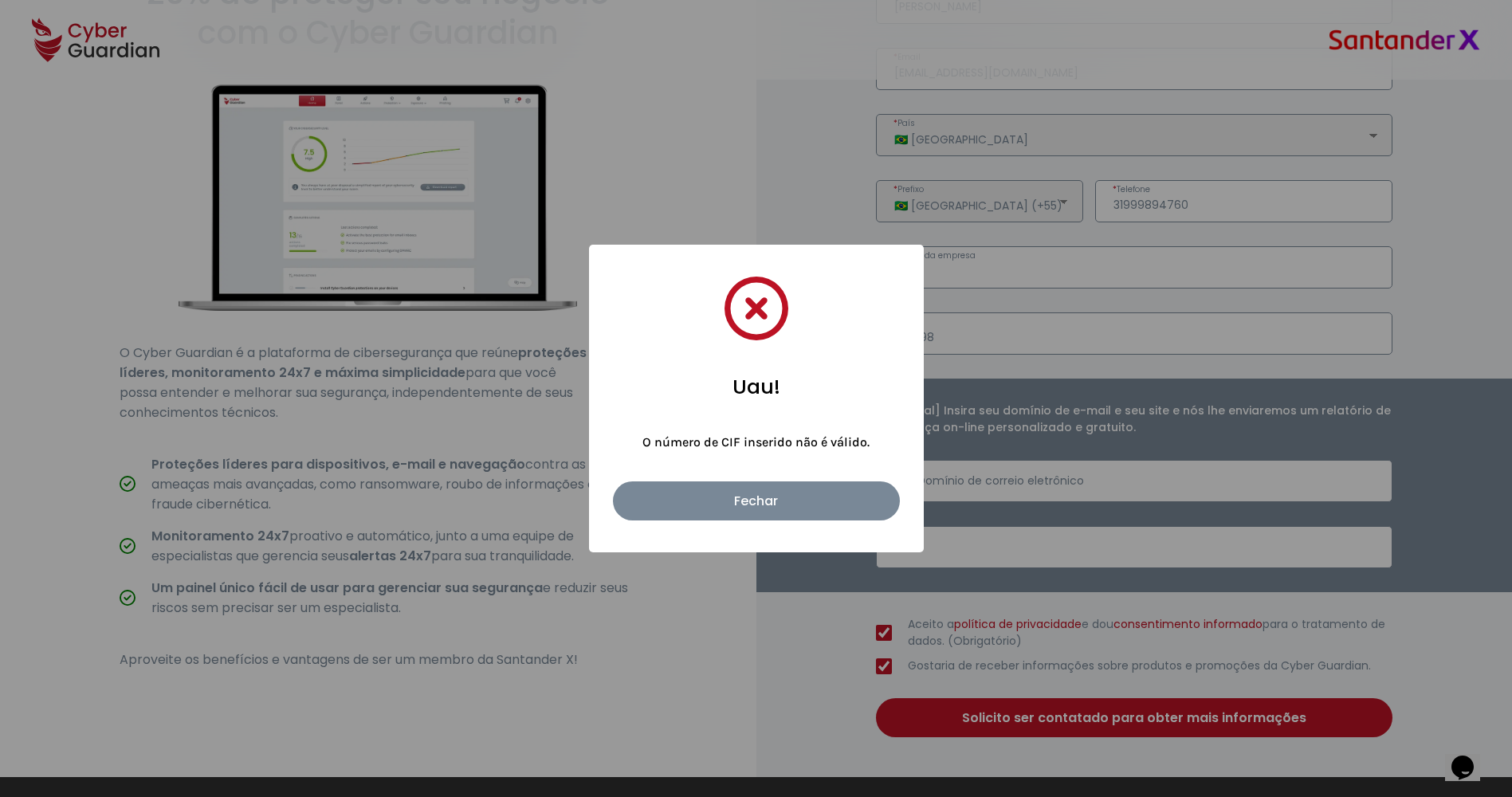
click at [718, 499] on button "Fechar" at bounding box center [756, 501] width 287 height 39
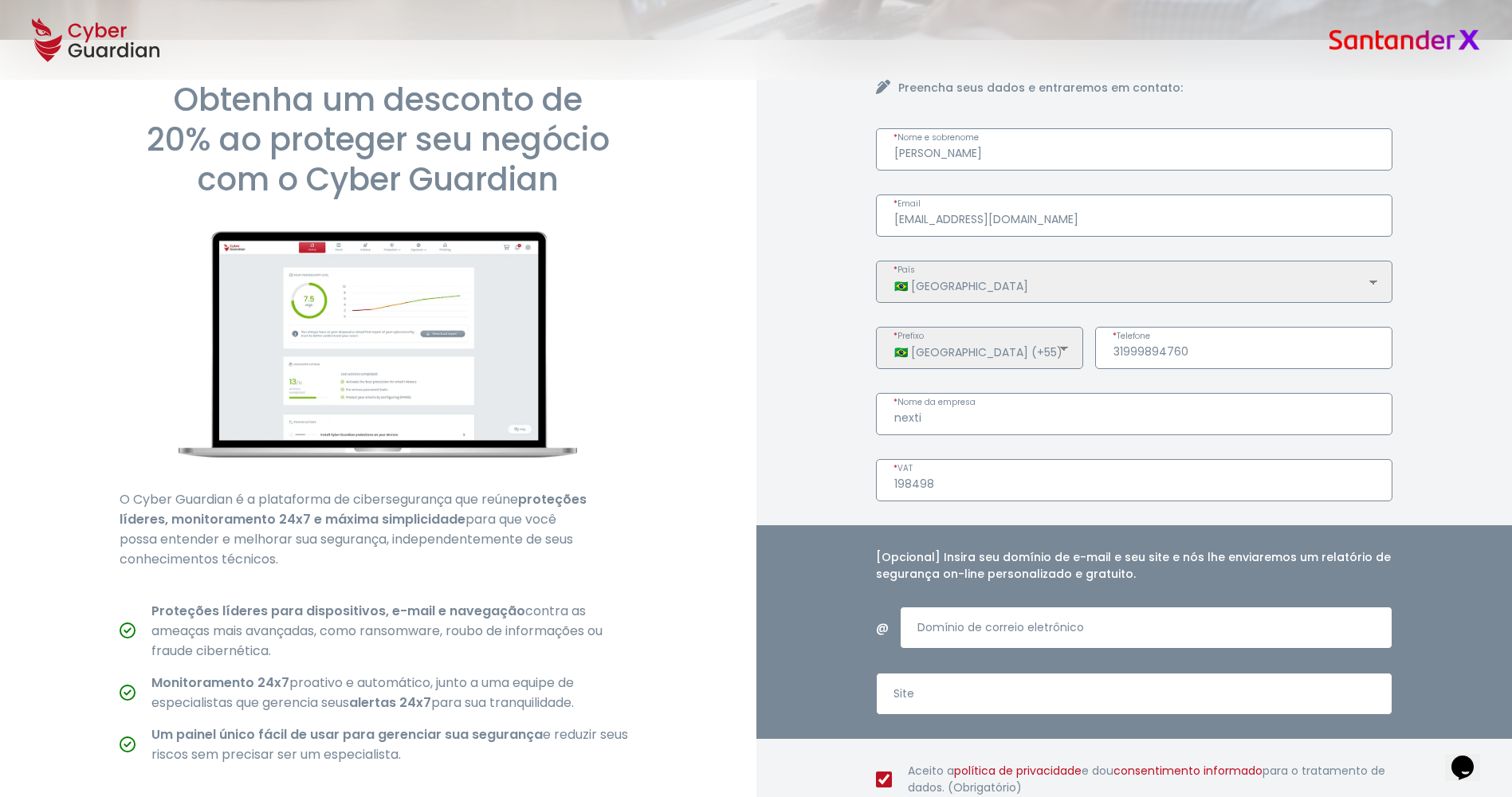
scroll to position [0, 0]
